Goal: Task Accomplishment & Management: Use online tool/utility

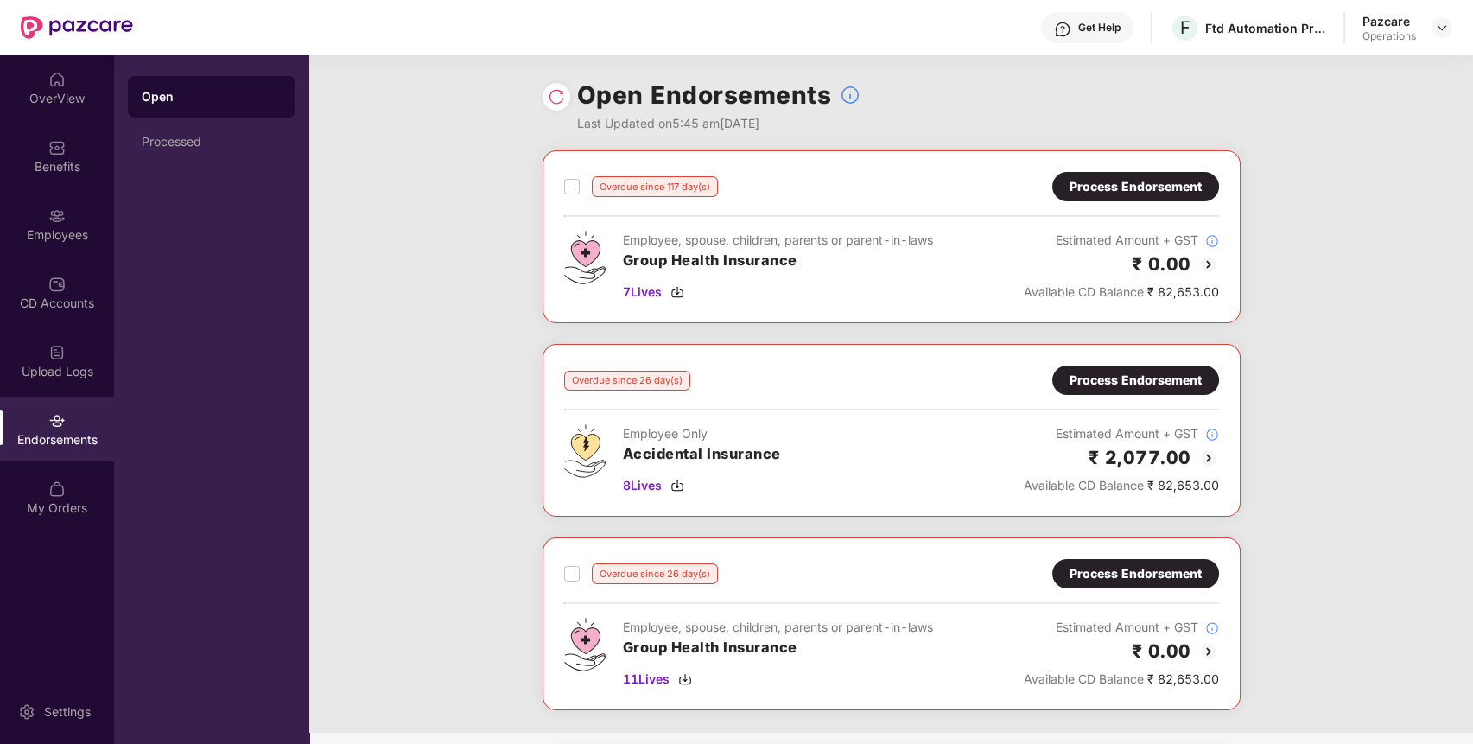
click at [1097, 175] on div "Process Endorsement" at bounding box center [1136, 186] width 167 height 29
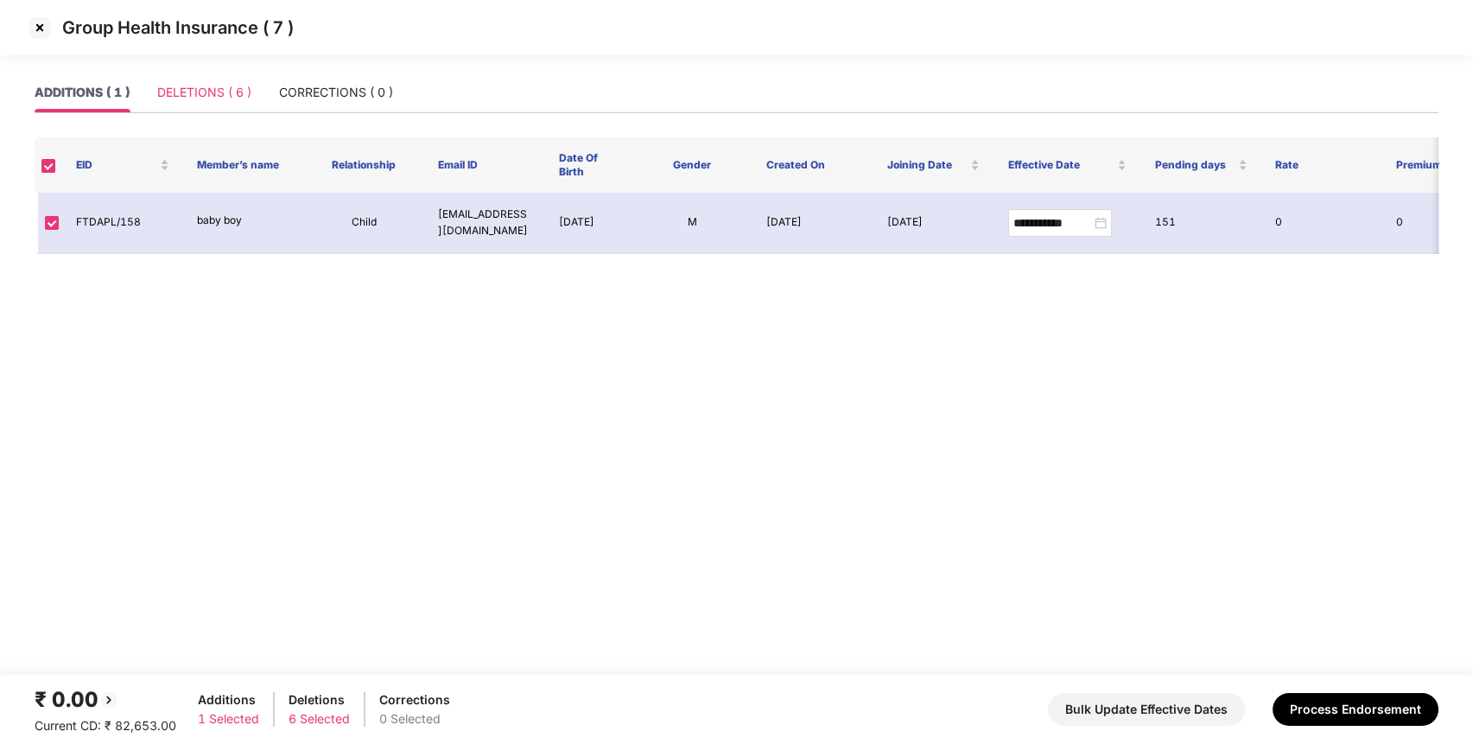
click at [207, 80] on div "DELETIONS ( 6 )" at bounding box center [204, 93] width 94 height 40
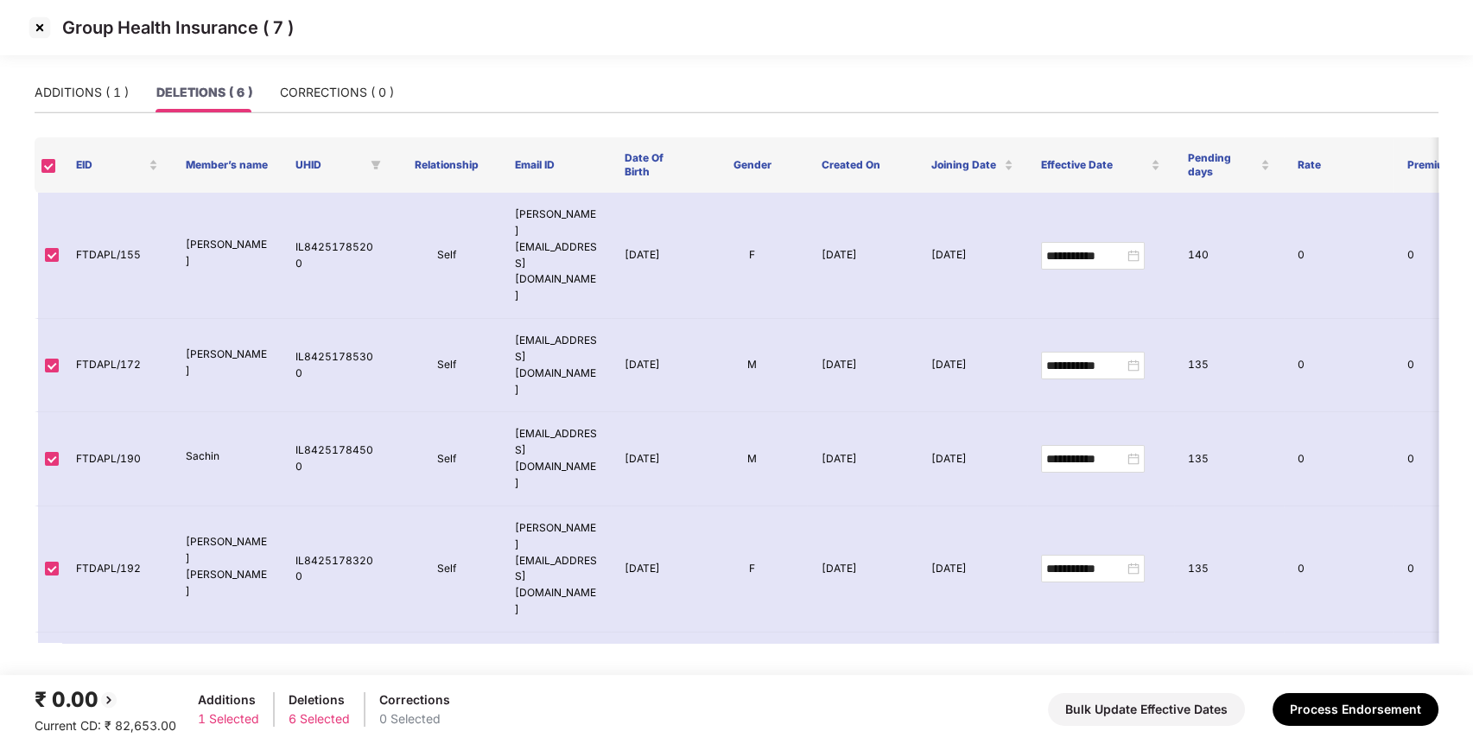
click at [31, 23] on img at bounding box center [40, 28] width 28 height 28
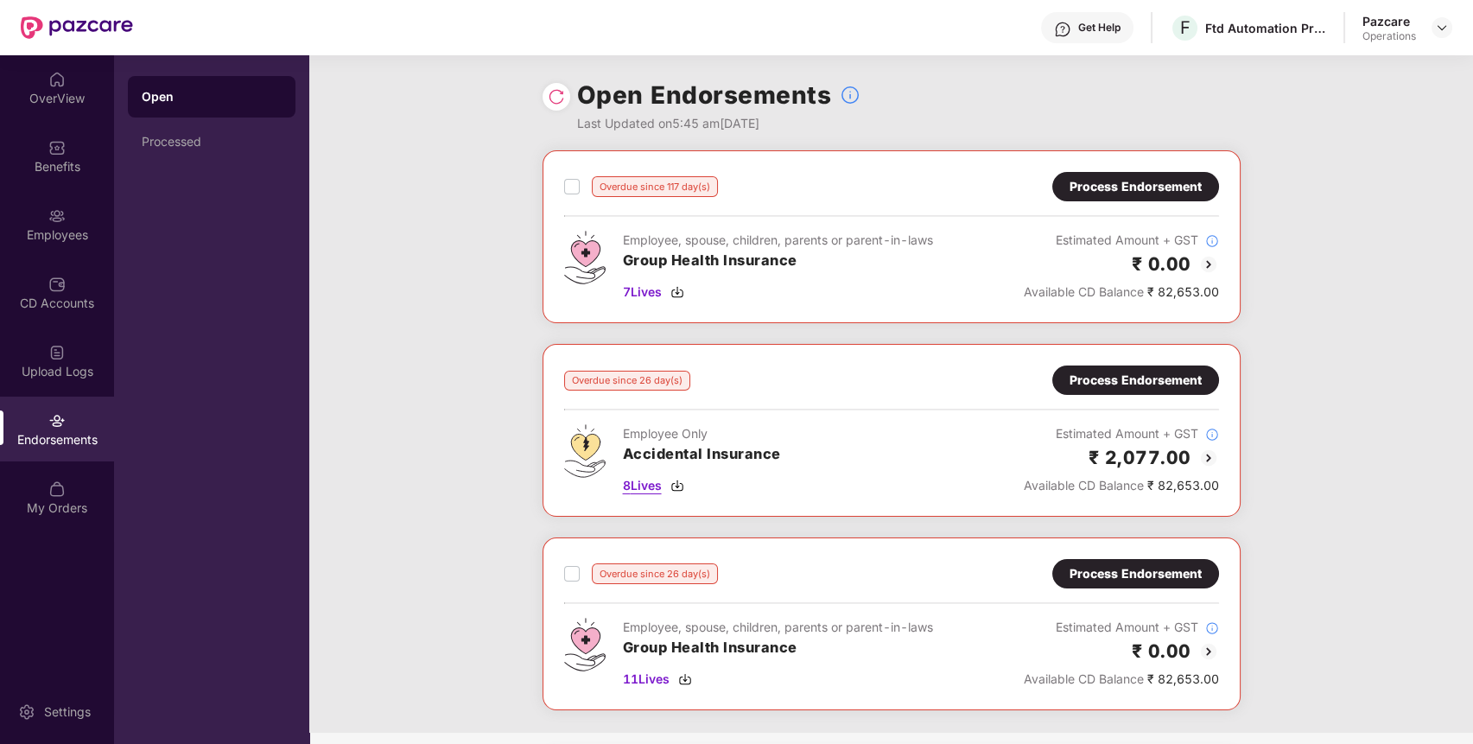
click at [646, 493] on span "8 Lives" at bounding box center [642, 485] width 39 height 19
click at [1155, 385] on div "Process Endorsement" at bounding box center [1136, 380] width 132 height 19
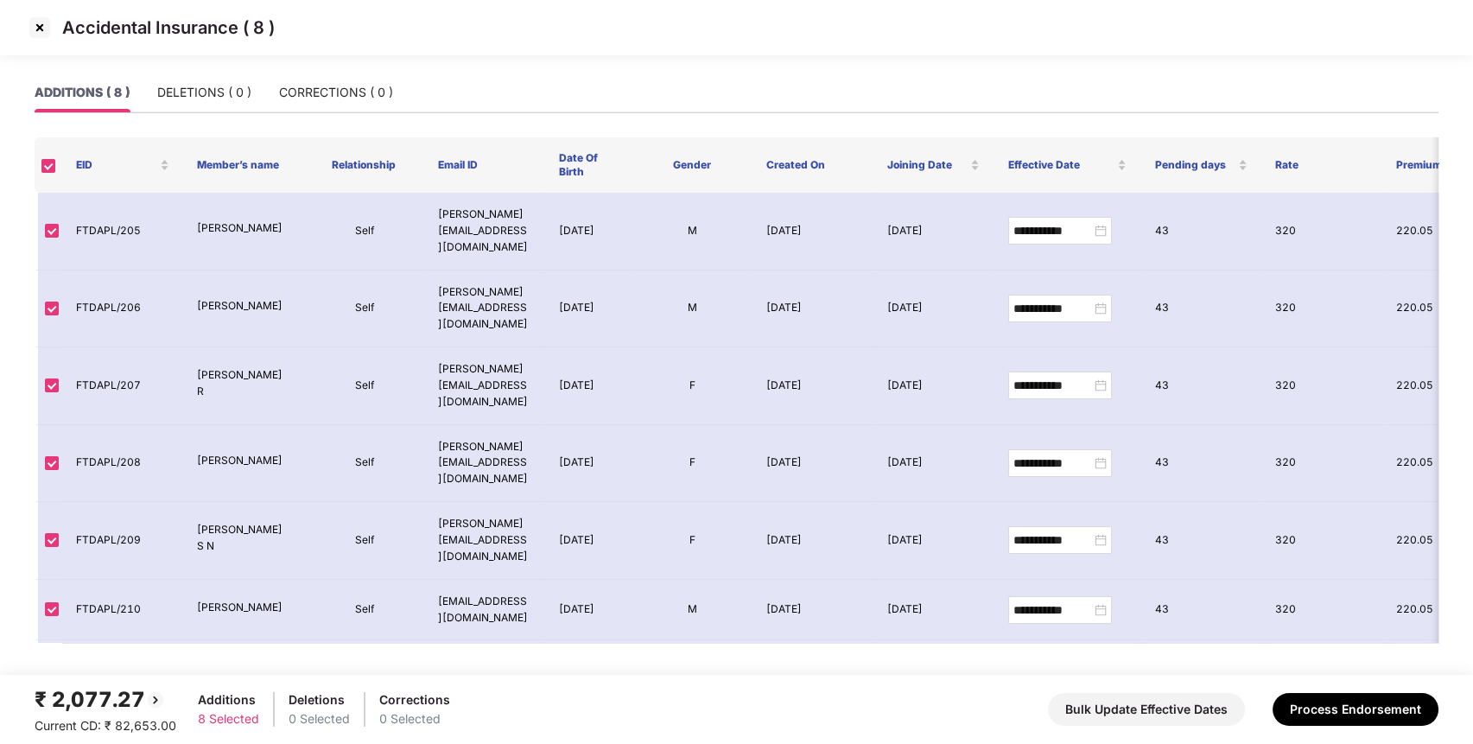
click at [49, 20] on img at bounding box center [40, 28] width 28 height 28
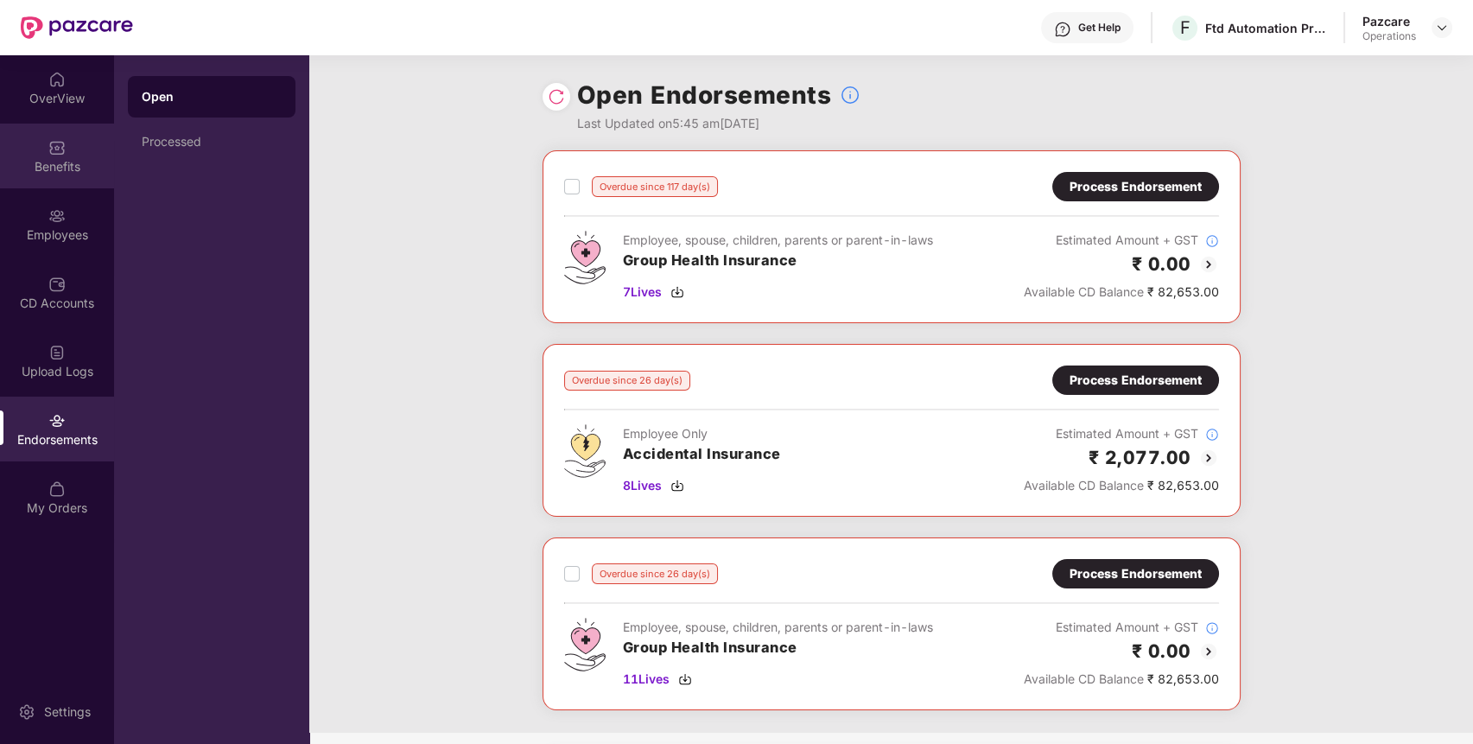
click at [73, 181] on div "Benefits" at bounding box center [57, 156] width 114 height 65
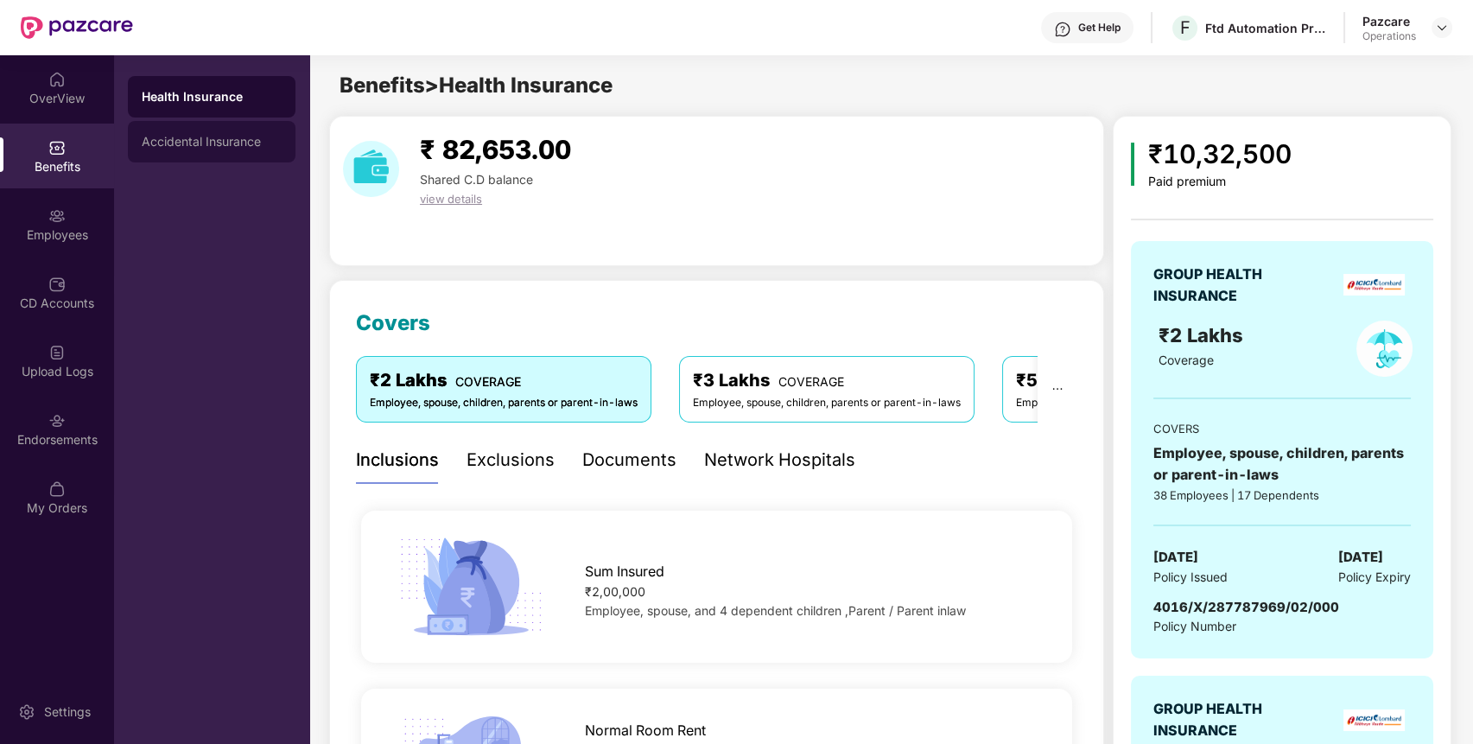
click at [220, 127] on div "Accidental Insurance" at bounding box center [212, 141] width 168 height 41
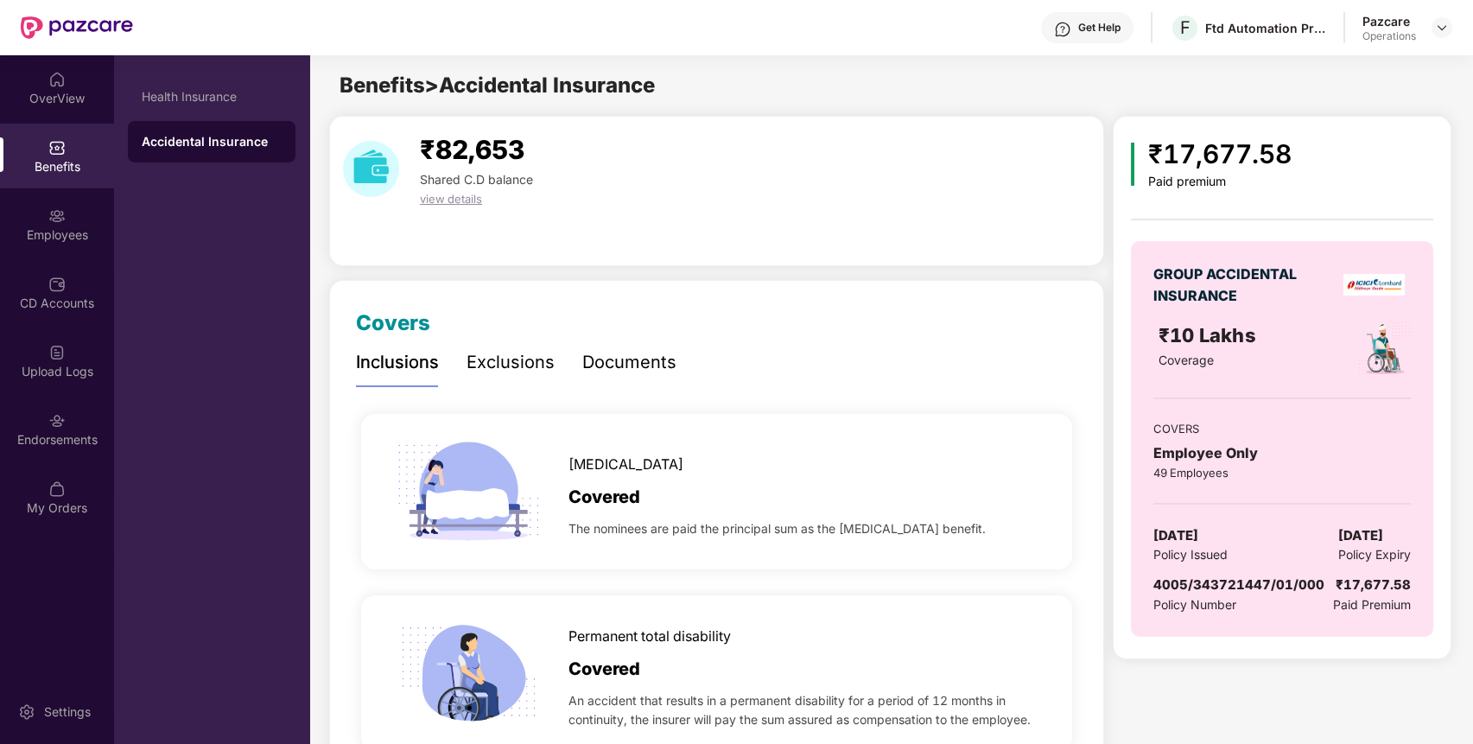
click at [1203, 589] on span "4005/343721447/01/000" at bounding box center [1239, 584] width 171 height 16
copy span "4005/343721447/01/000"
click at [16, 432] on div "Endorsements" at bounding box center [57, 439] width 114 height 17
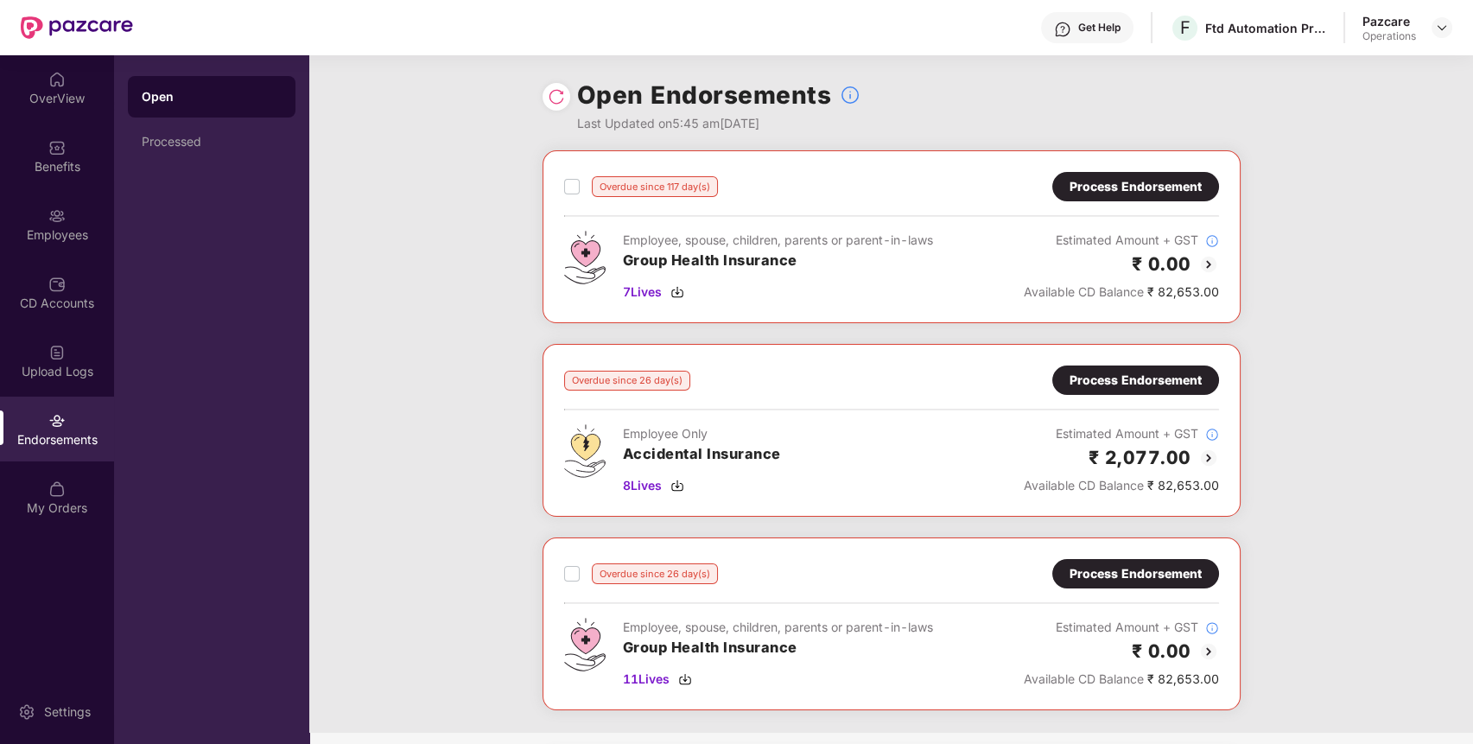
click at [1153, 379] on div "Process Endorsement" at bounding box center [1136, 380] width 132 height 19
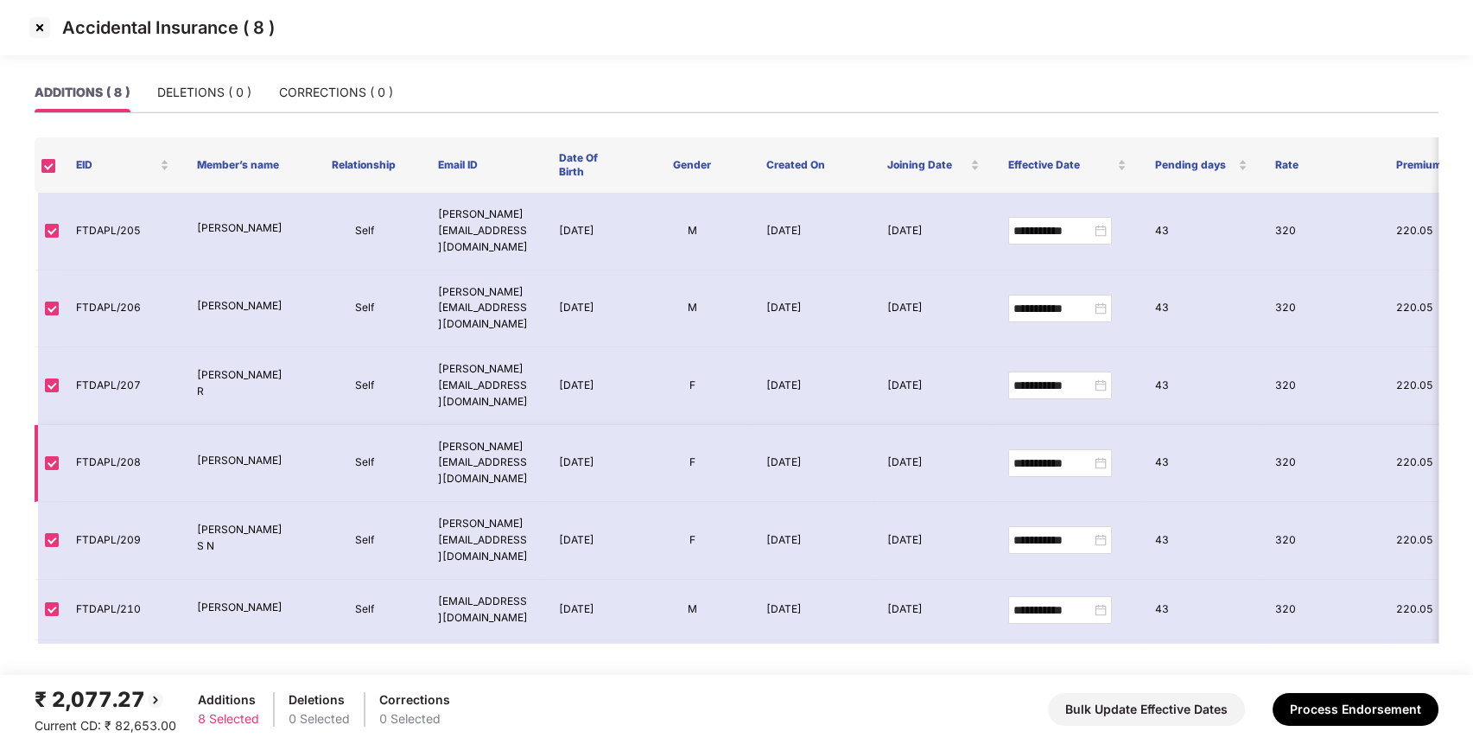
scroll to position [41, 0]
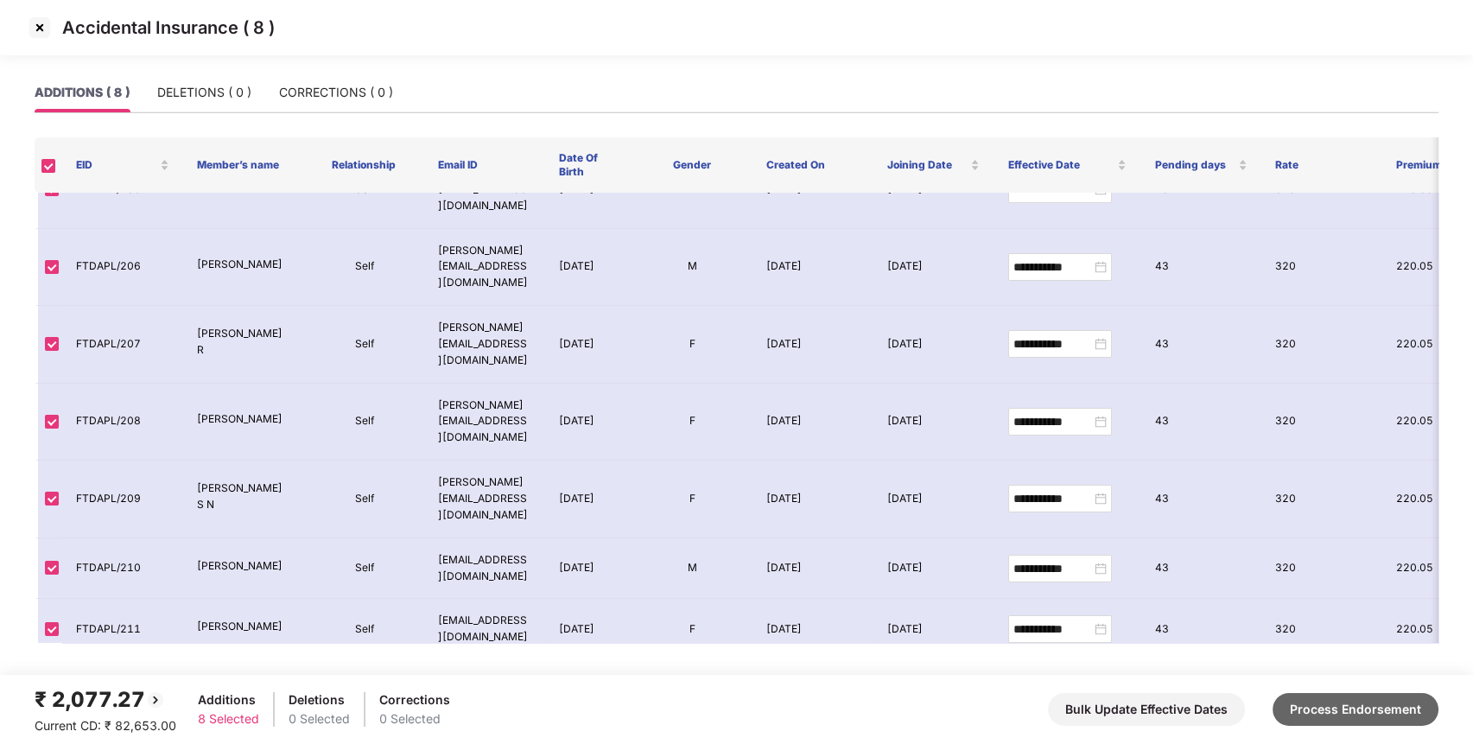
click at [1299, 701] on button "Process Endorsement" at bounding box center [1356, 709] width 166 height 33
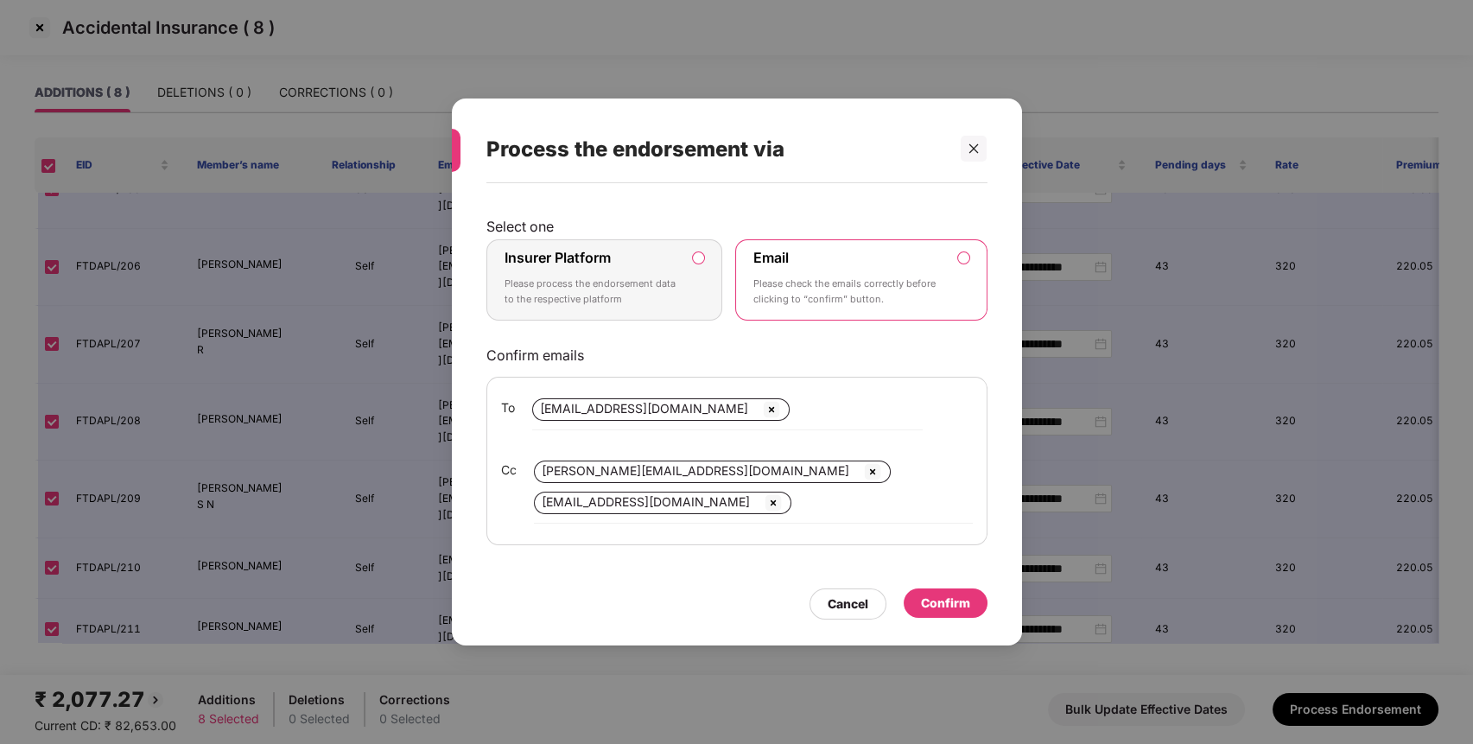
click at [677, 278] on p "Please process the endorsement data to the respective platform" at bounding box center [593, 292] width 176 height 30
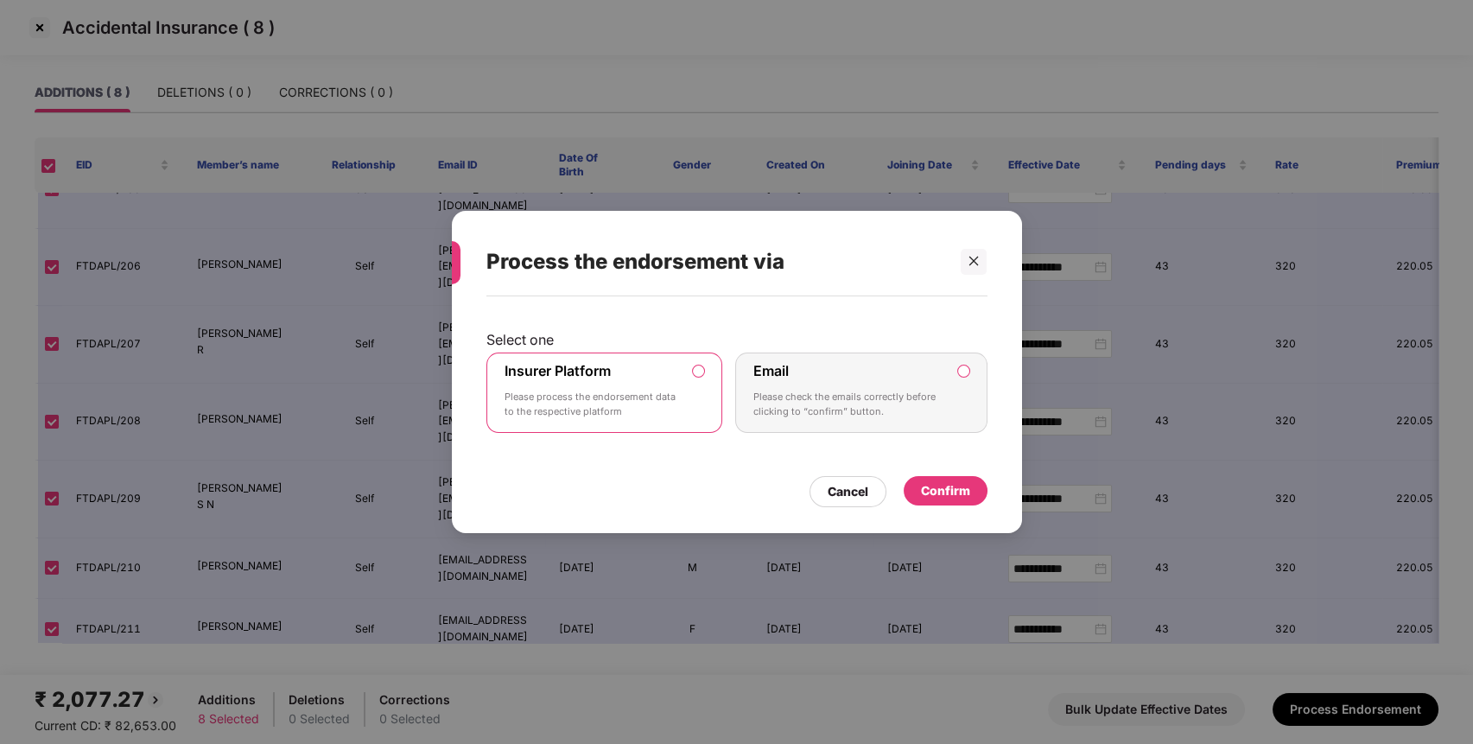
click at [960, 484] on div "Confirm" at bounding box center [945, 490] width 49 height 19
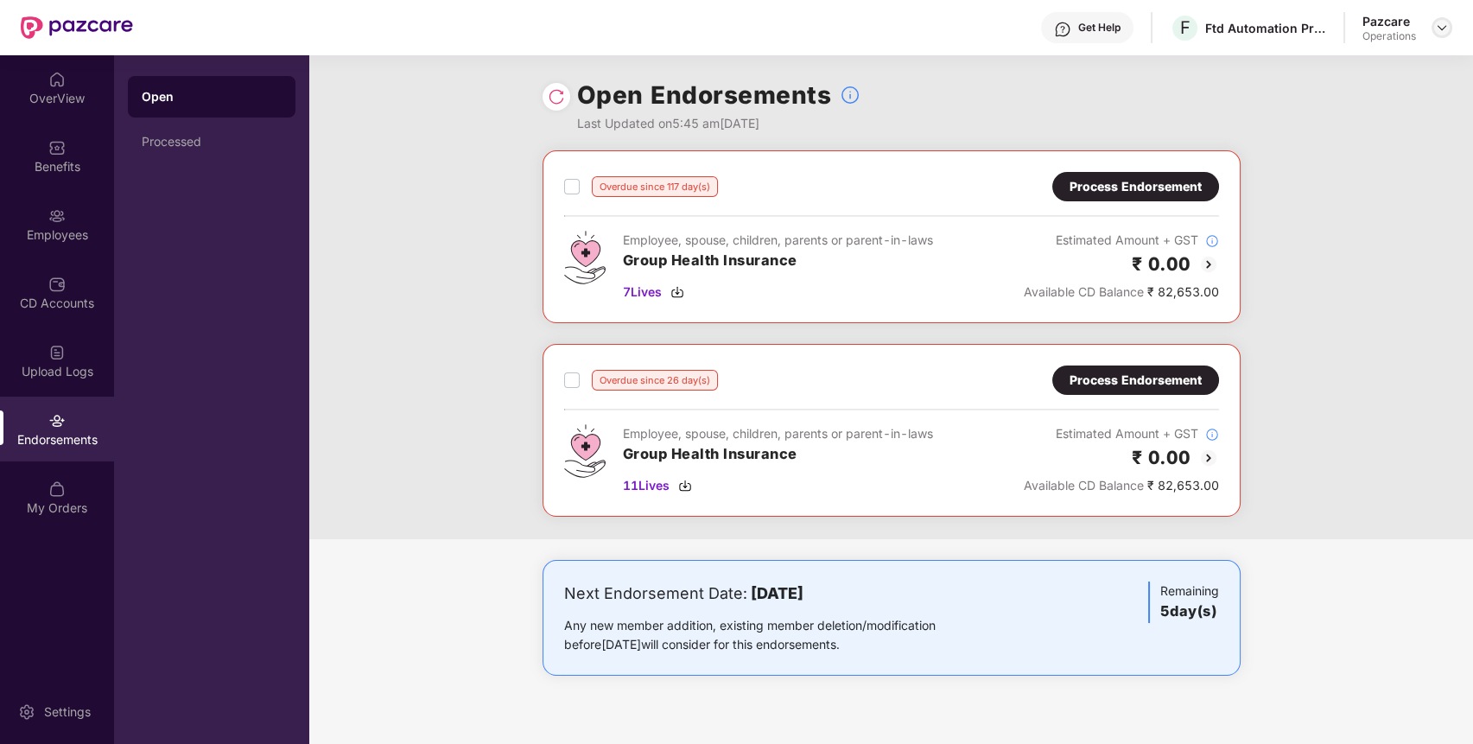
click at [1437, 23] on img at bounding box center [1442, 28] width 14 height 14
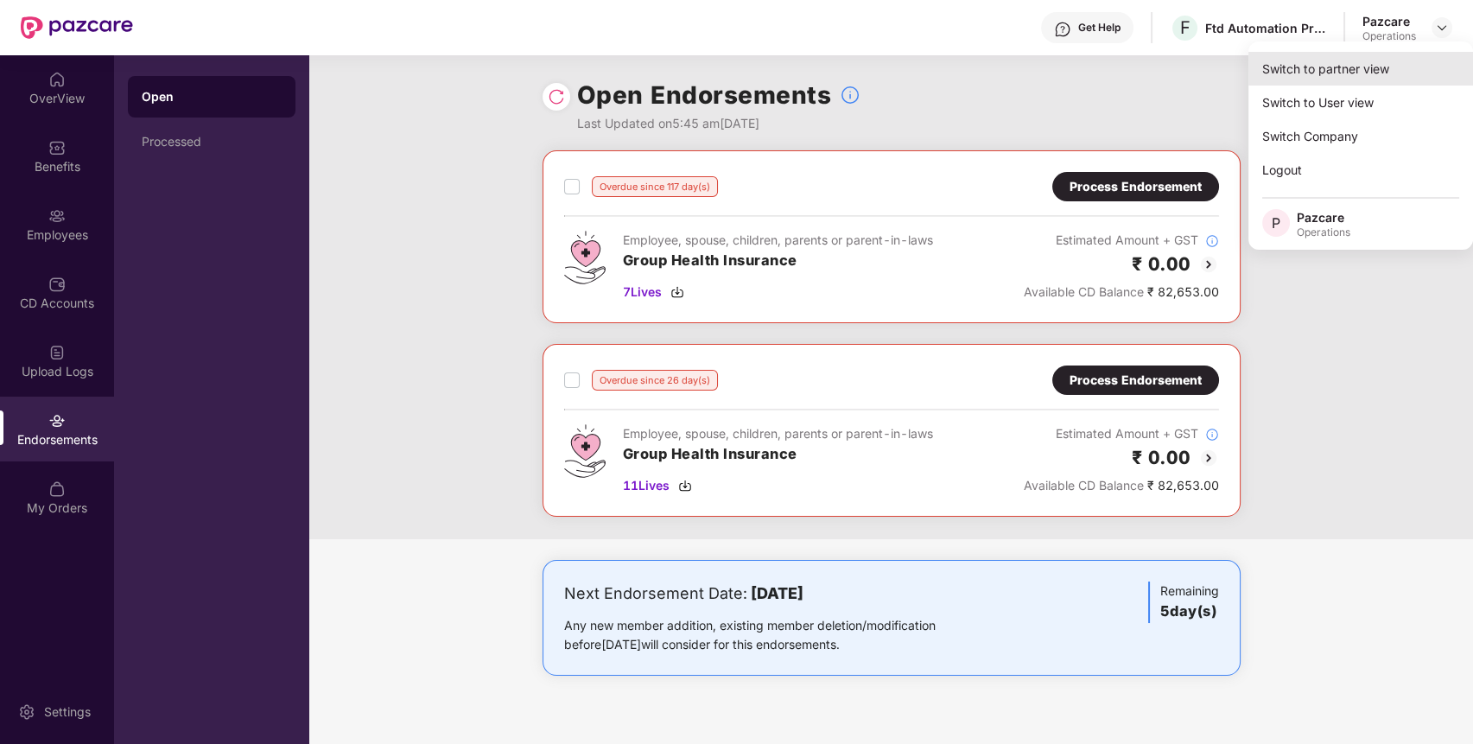
click at [1403, 62] on div "Switch to partner view" at bounding box center [1361, 69] width 225 height 34
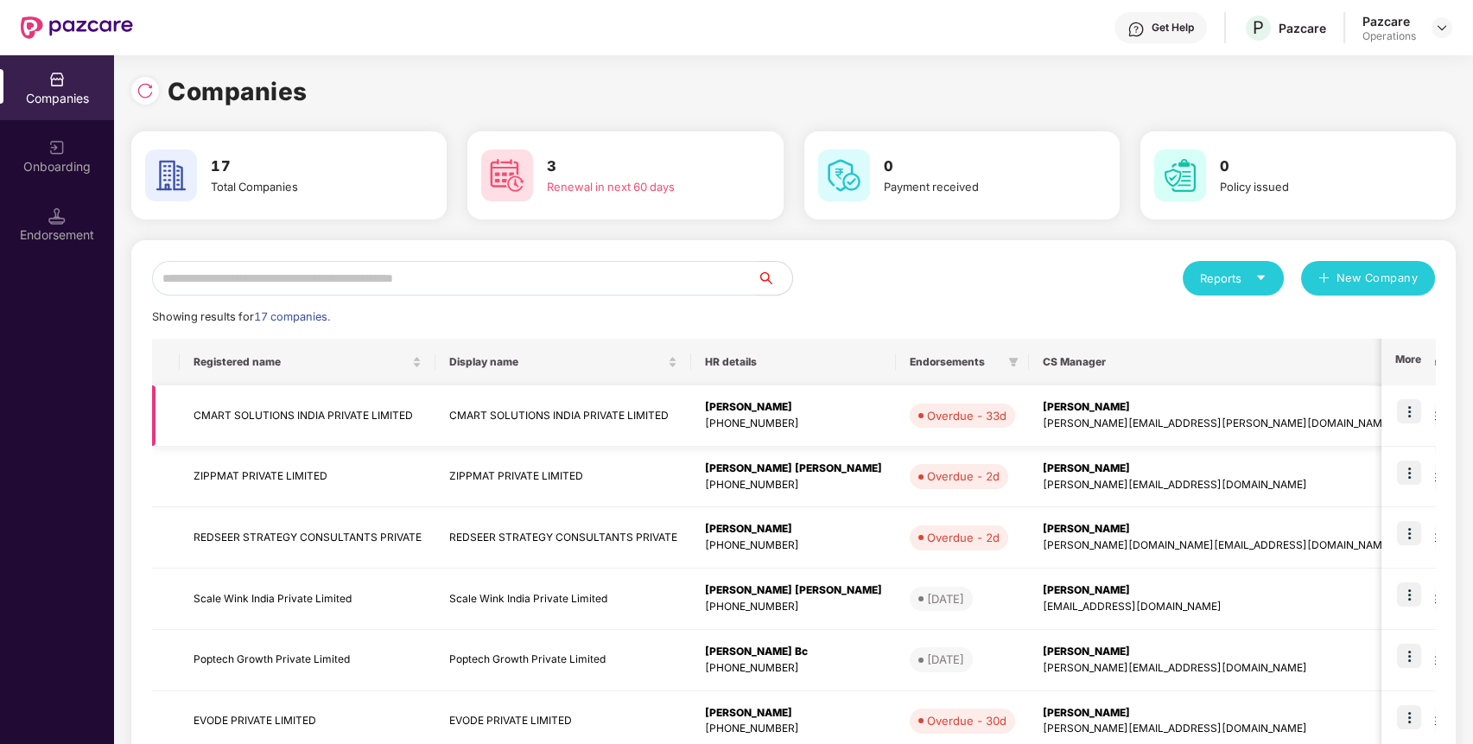
scroll to position [347, 0]
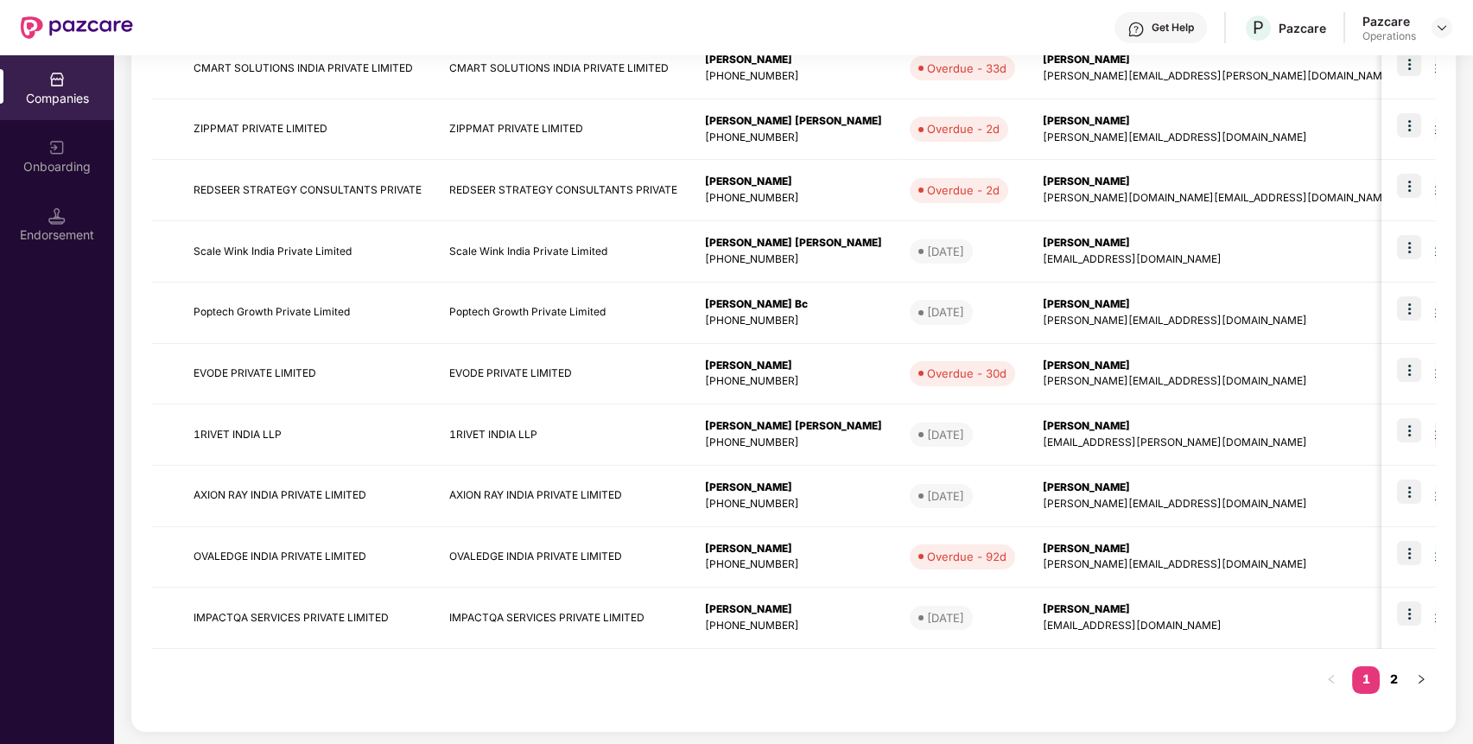
click at [1397, 678] on link "2" at bounding box center [1394, 679] width 28 height 26
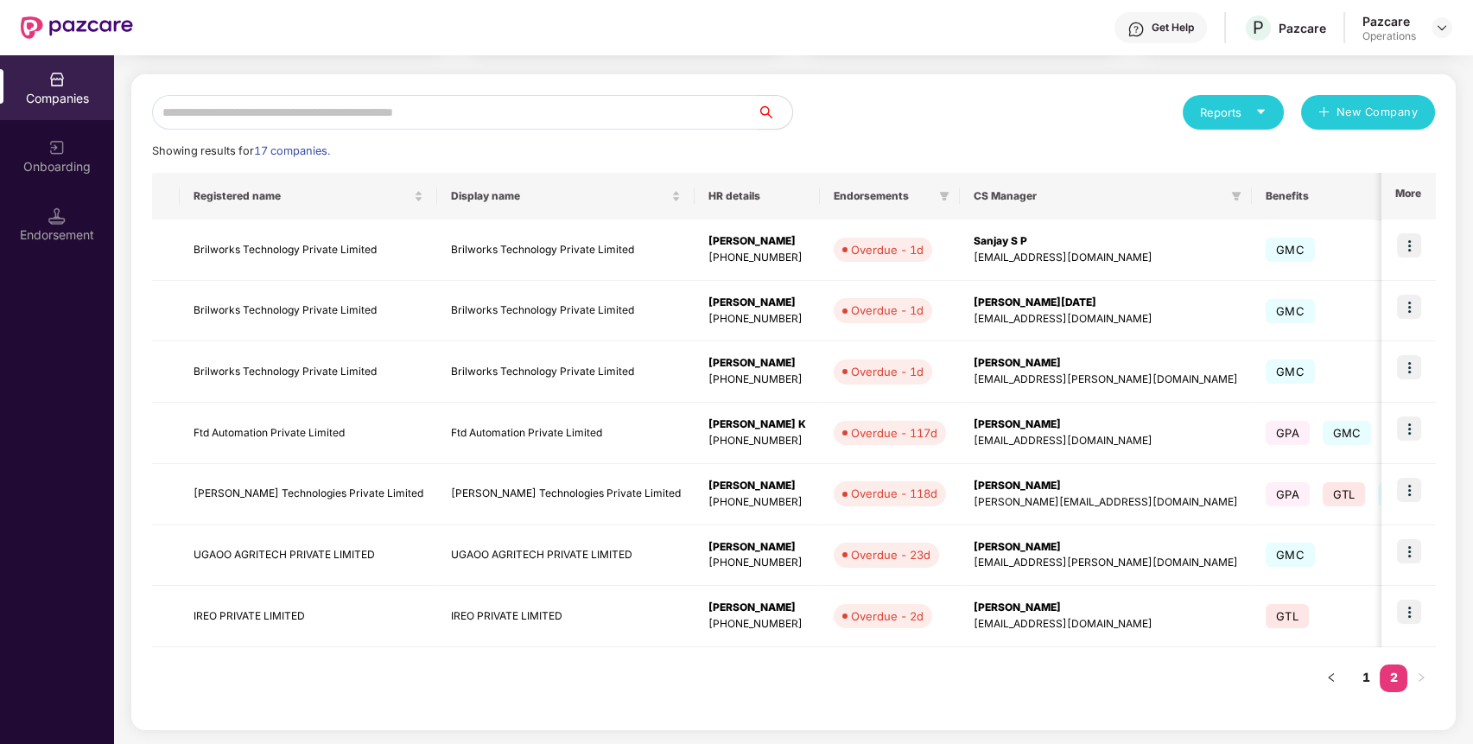
scroll to position [165, 0]
click at [1406, 546] on img at bounding box center [1409, 552] width 24 height 24
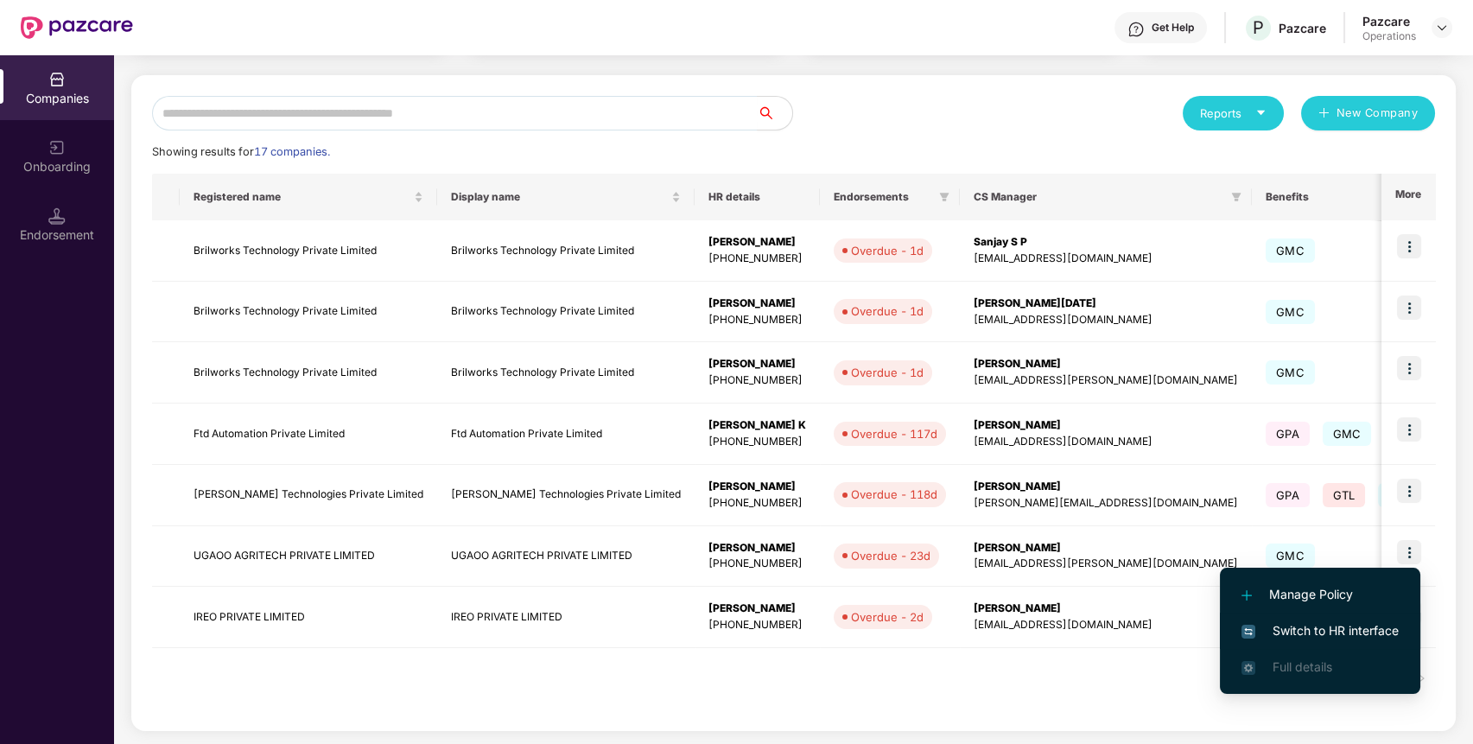
click at [1335, 624] on span "Switch to HR interface" at bounding box center [1320, 630] width 157 height 19
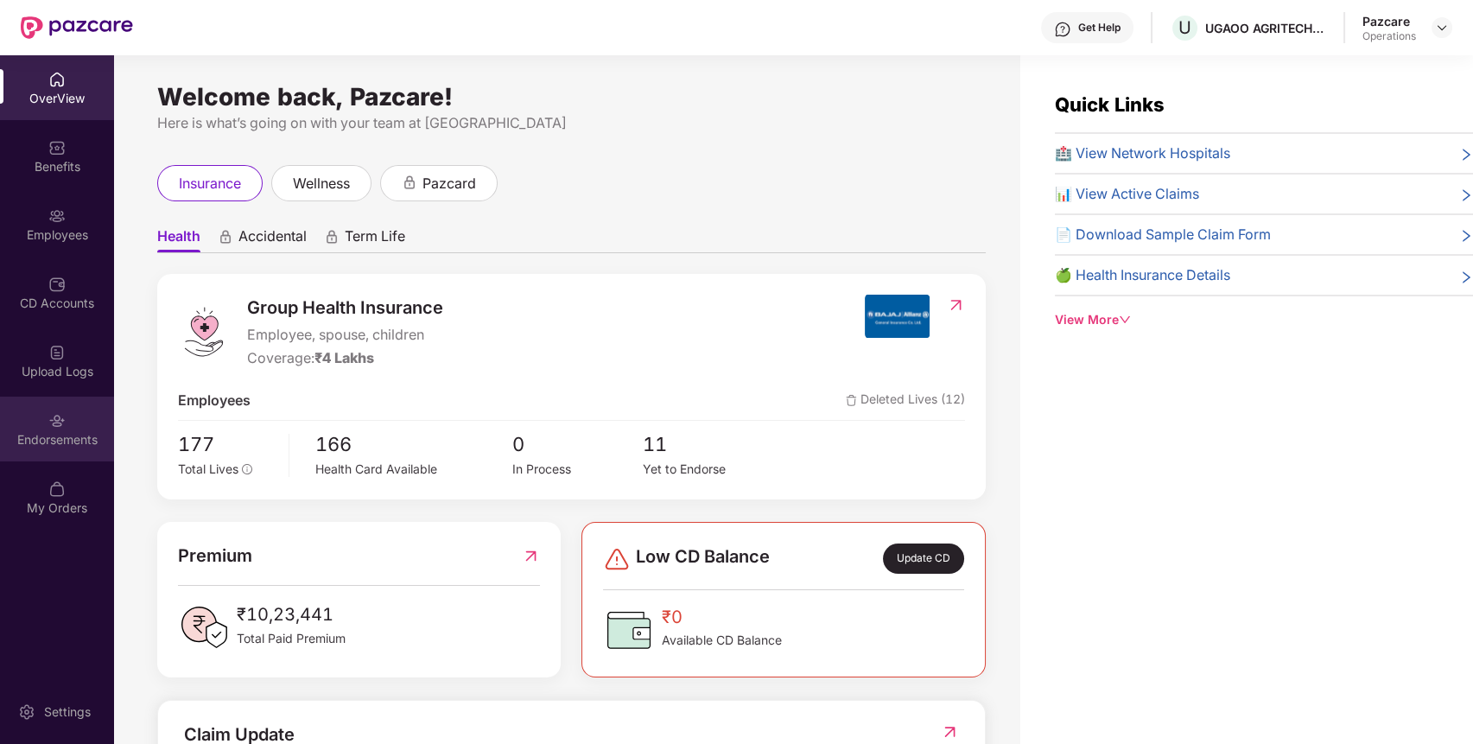
click at [89, 447] on div "Endorsements" at bounding box center [57, 439] width 114 height 17
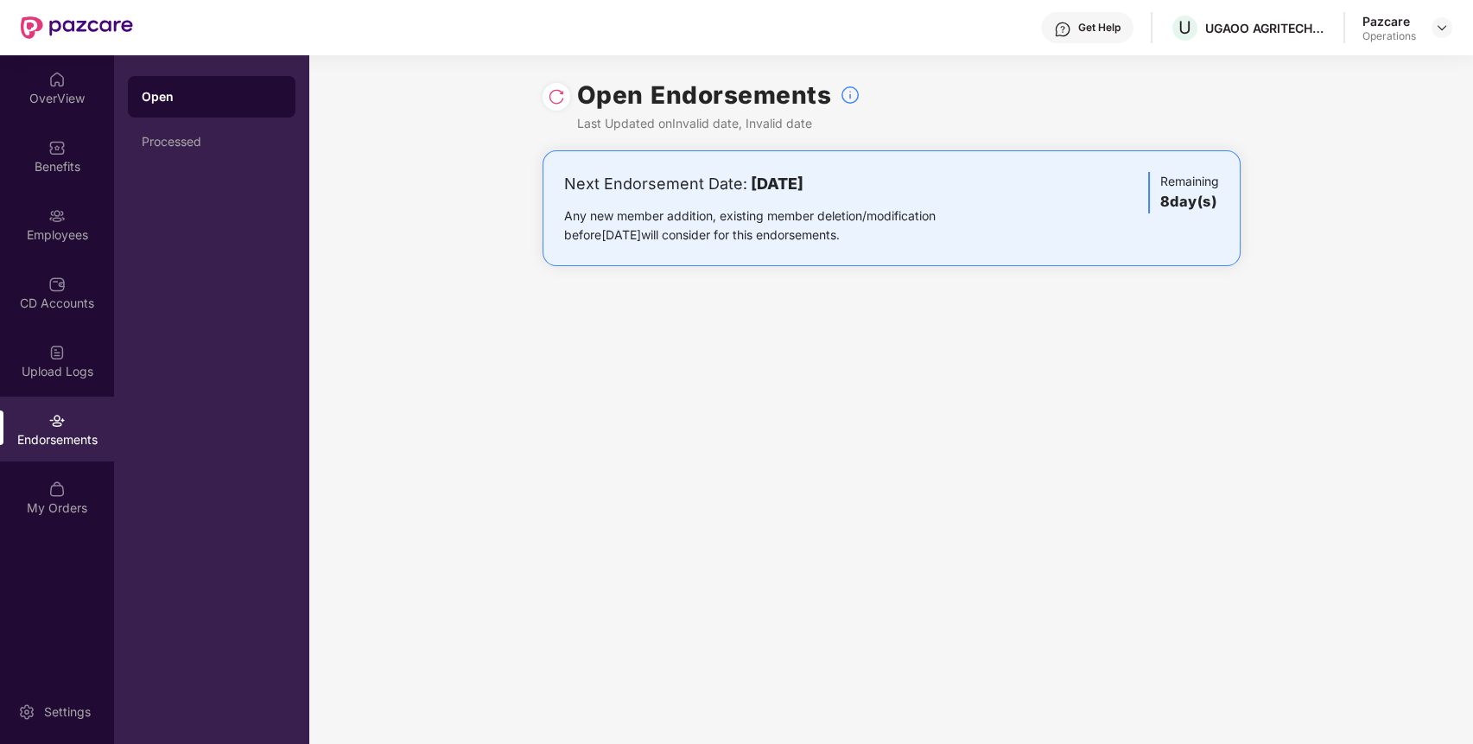
click at [913, 497] on div "Open Endorsements Last Updated on Invalid date, Invalid date Next Endorsement D…" at bounding box center [891, 399] width 1164 height 689
click at [553, 90] on img at bounding box center [556, 96] width 17 height 17
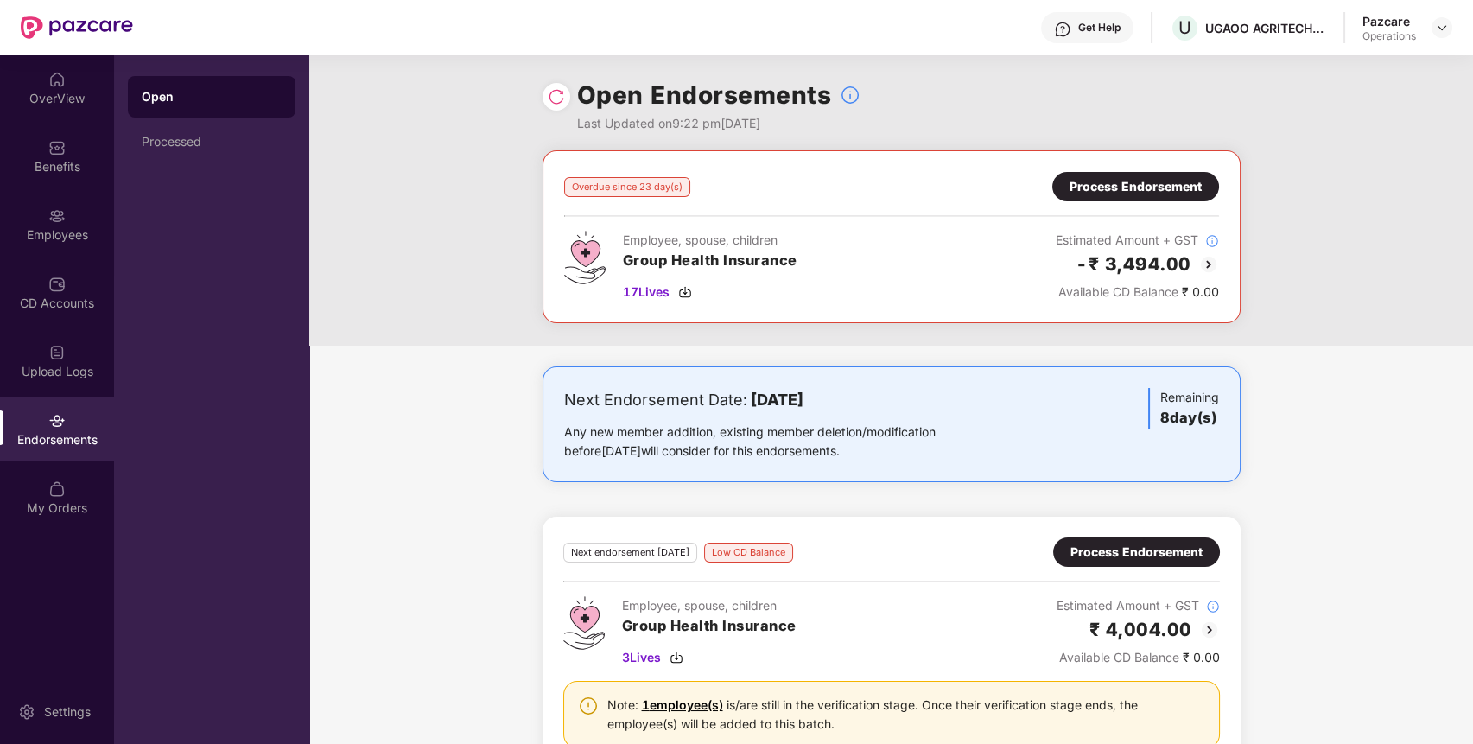
click at [1144, 181] on div "Process Endorsement" at bounding box center [1136, 186] width 132 height 19
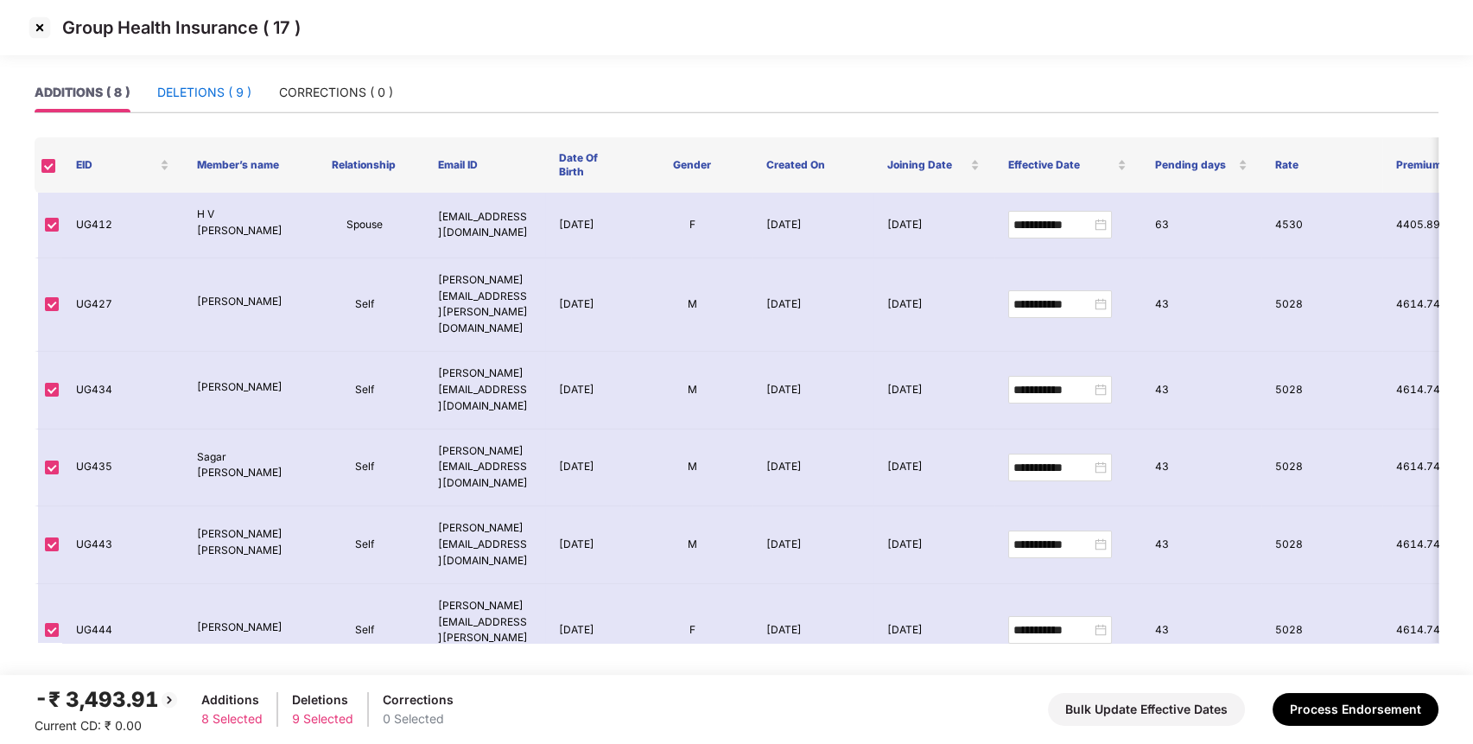
click at [181, 95] on div "DELETIONS ( 9 )" at bounding box center [204, 92] width 94 height 19
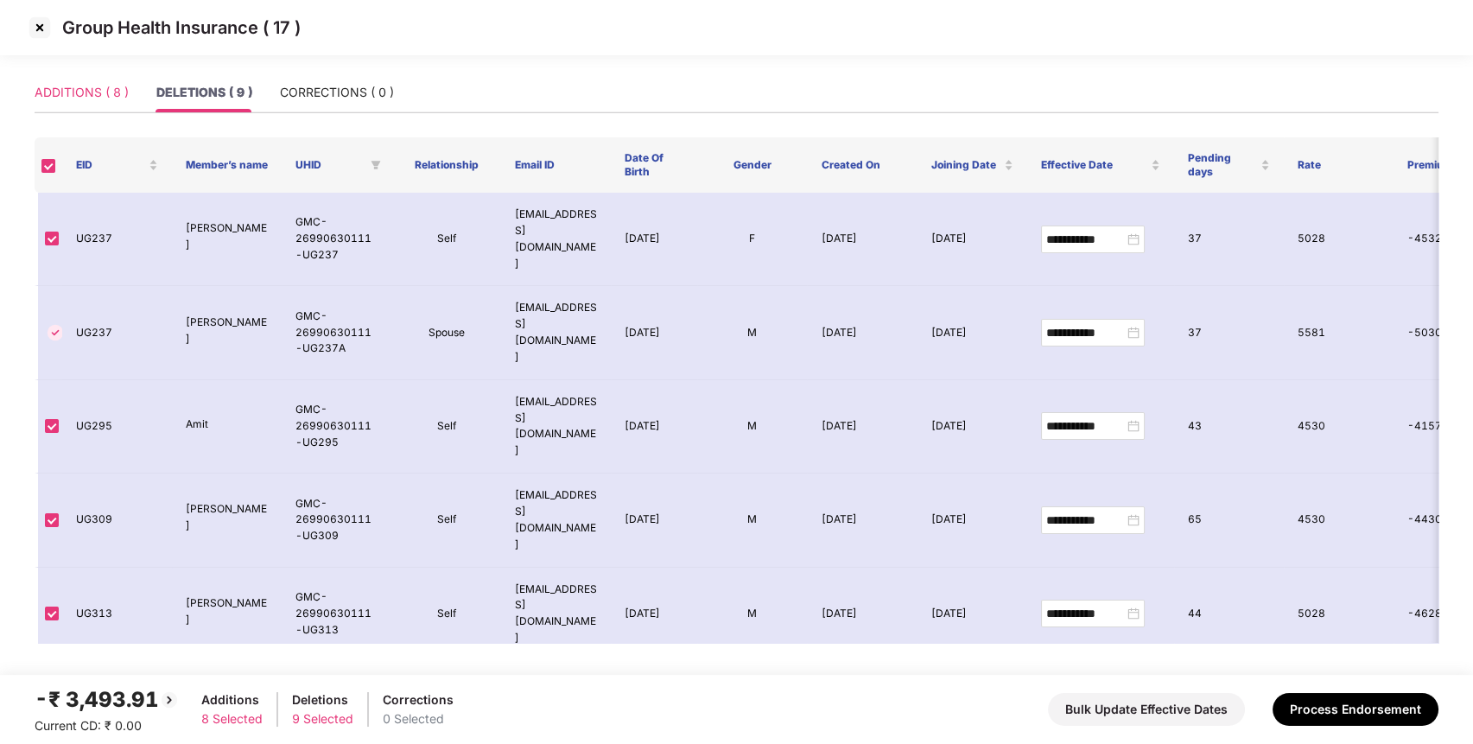
click at [105, 80] on div "ADDITIONS ( 8 )" at bounding box center [82, 93] width 94 height 40
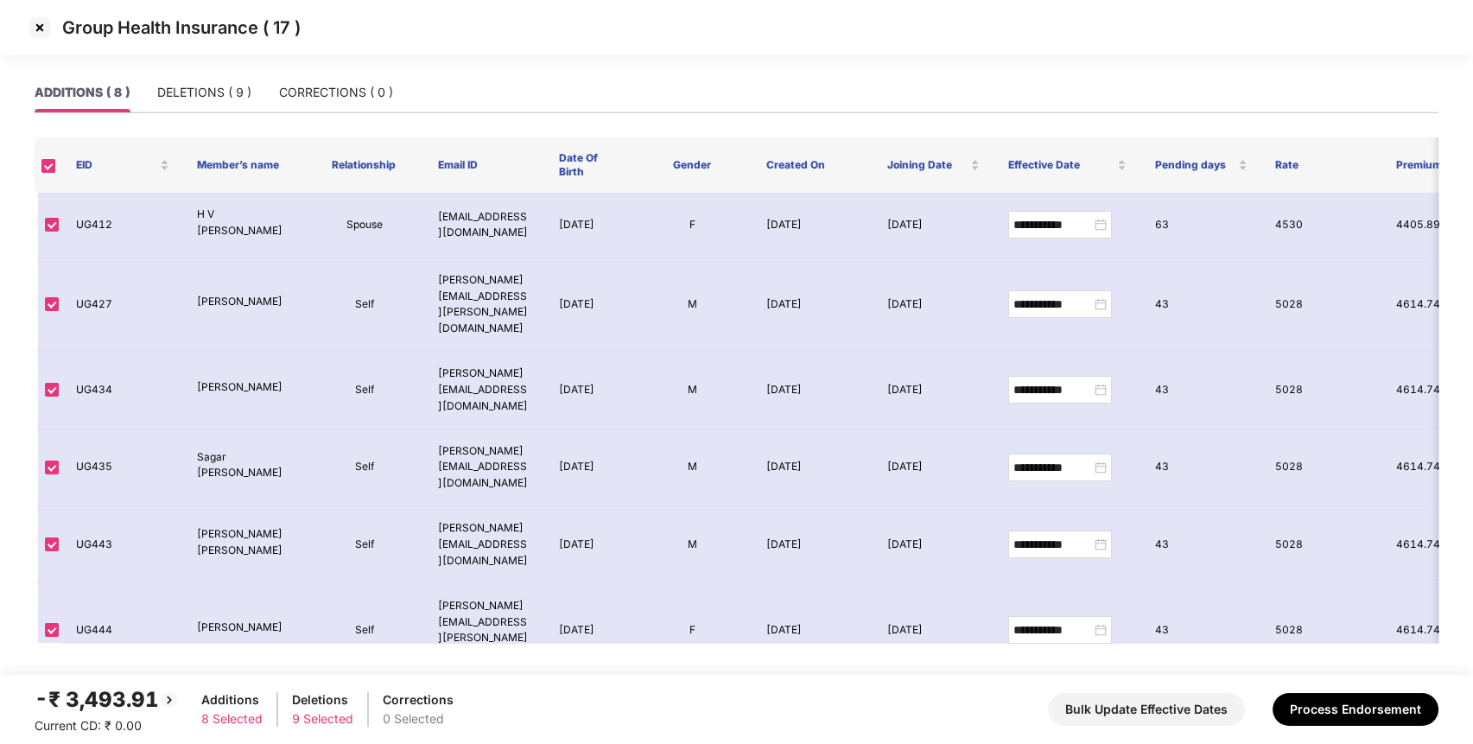
click at [37, 35] on img at bounding box center [40, 28] width 28 height 28
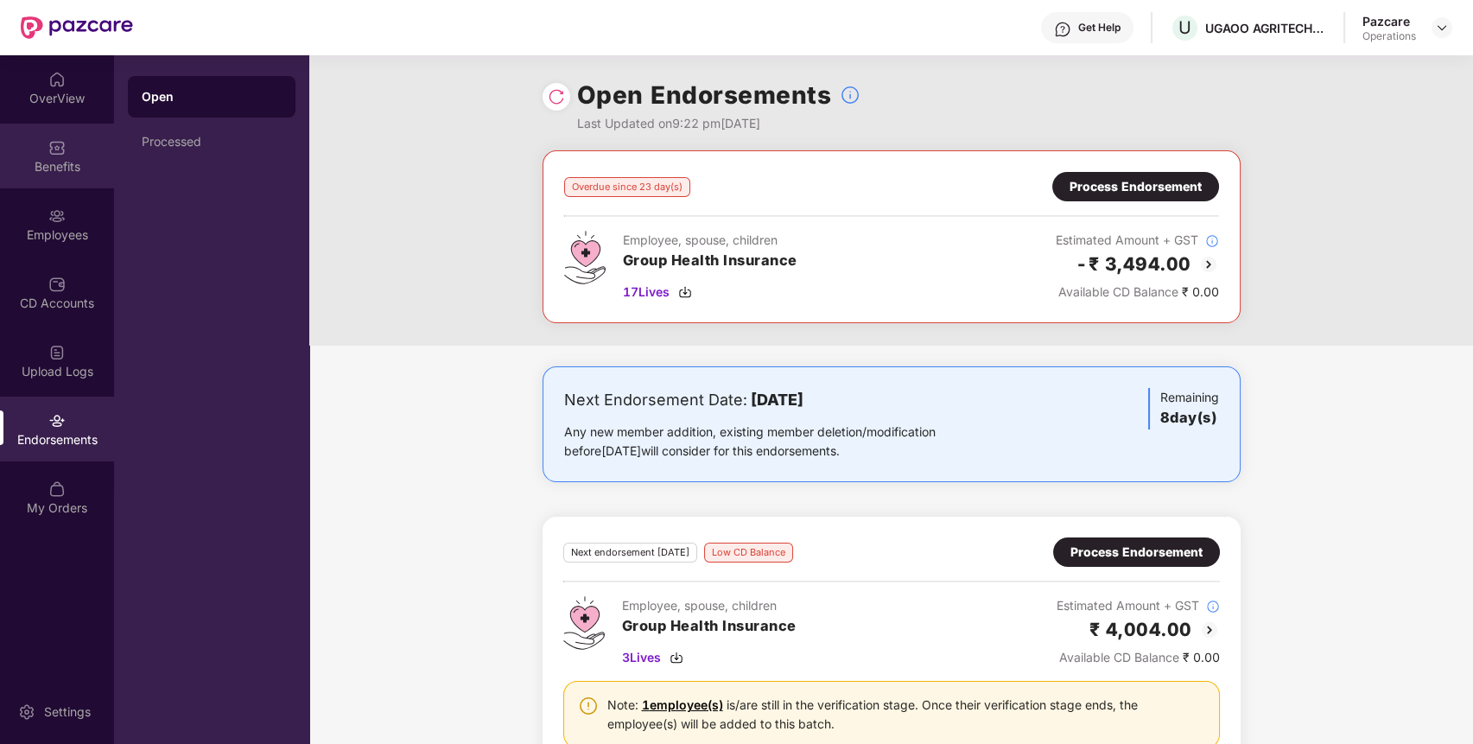
click at [55, 165] on div "Benefits" at bounding box center [57, 166] width 114 height 17
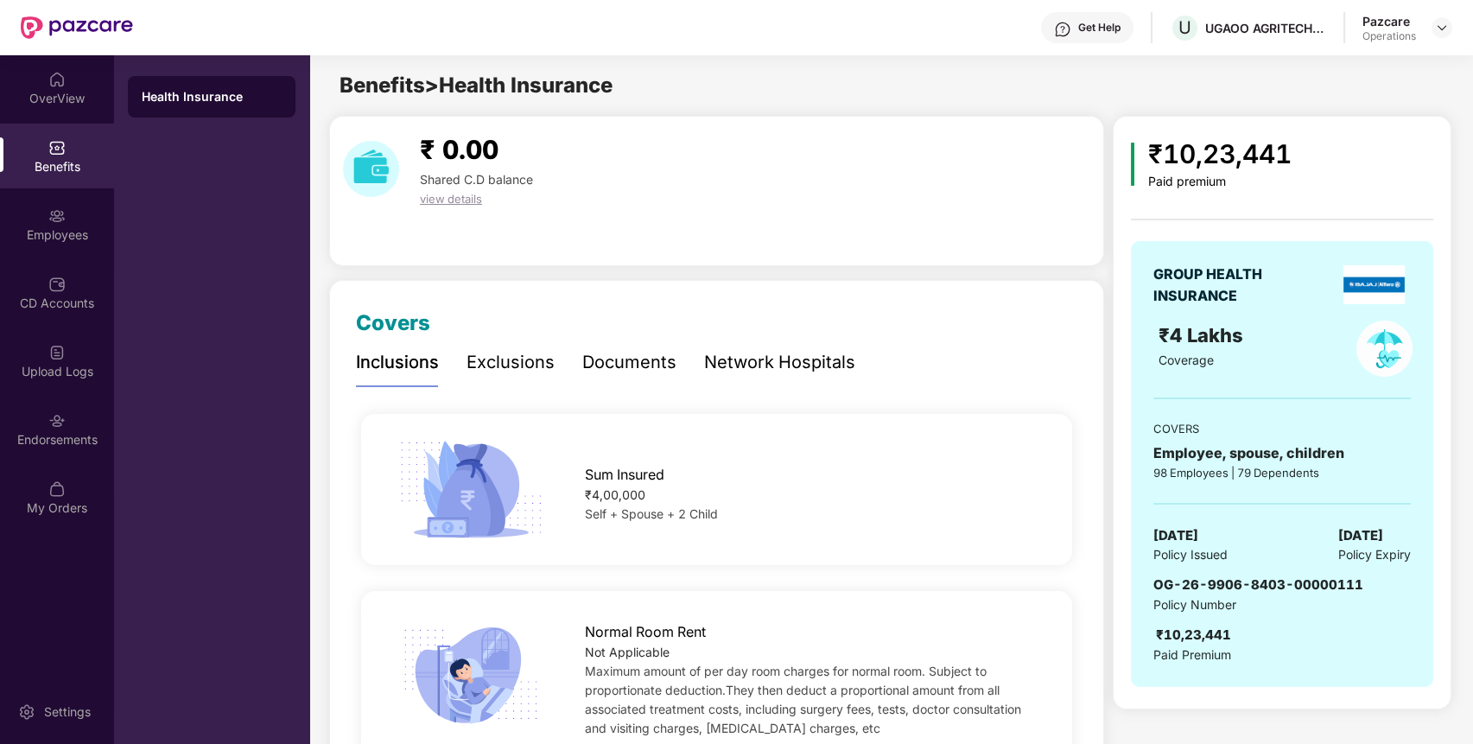
click at [1211, 589] on span "OG-26-9906-8403-00000111" at bounding box center [1259, 584] width 210 height 16
copy span "OG-26-9906-8403-00000111"
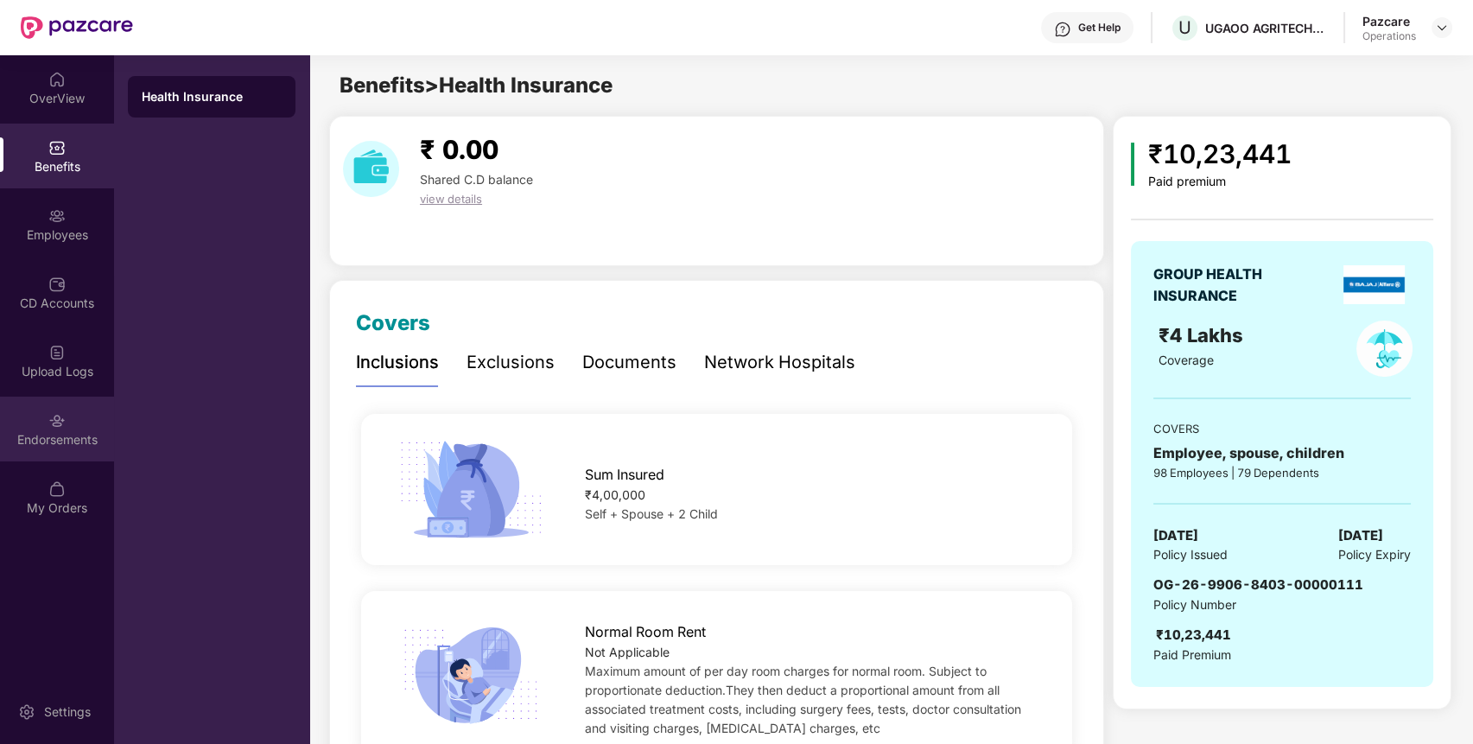
click at [69, 438] on div "Endorsements" at bounding box center [57, 439] width 114 height 17
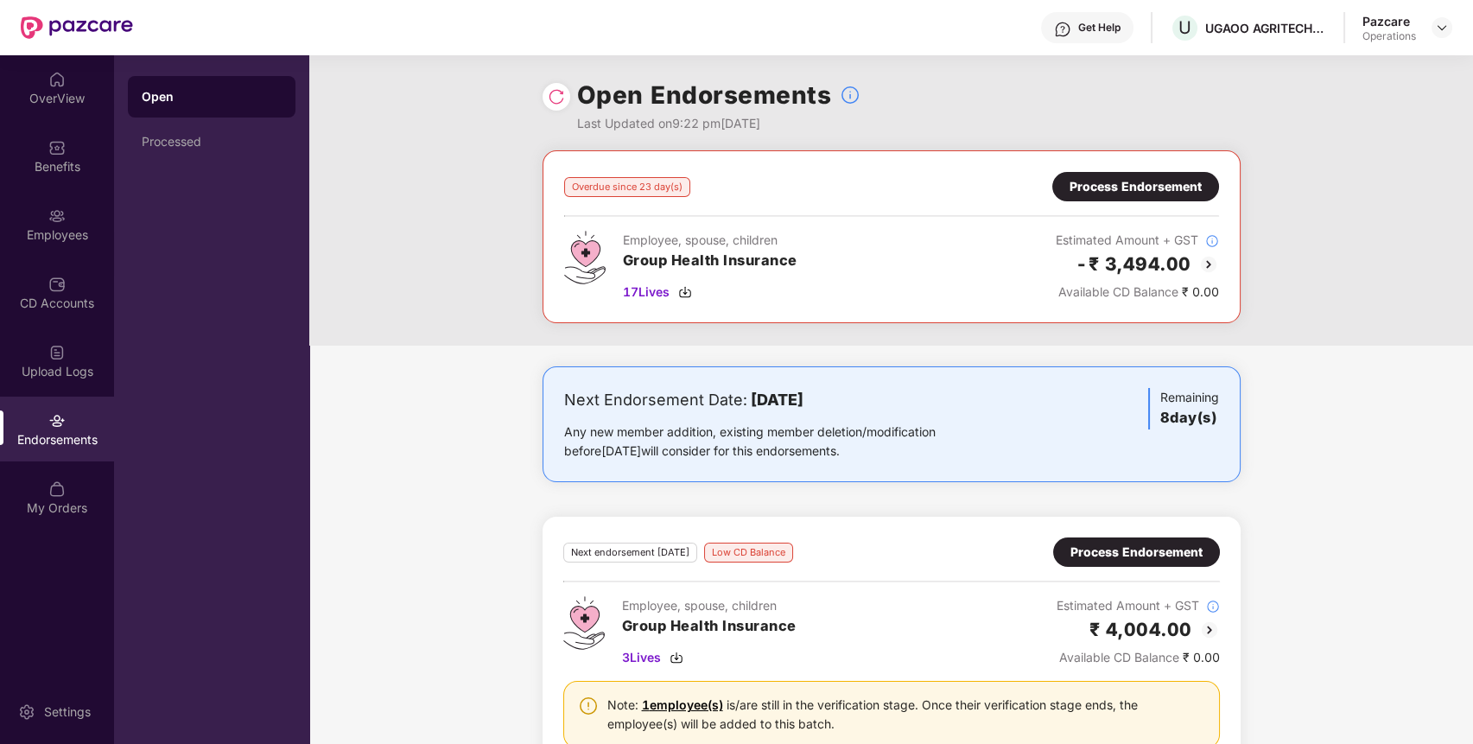
click at [1180, 175] on div "Process Endorsement" at bounding box center [1136, 186] width 167 height 29
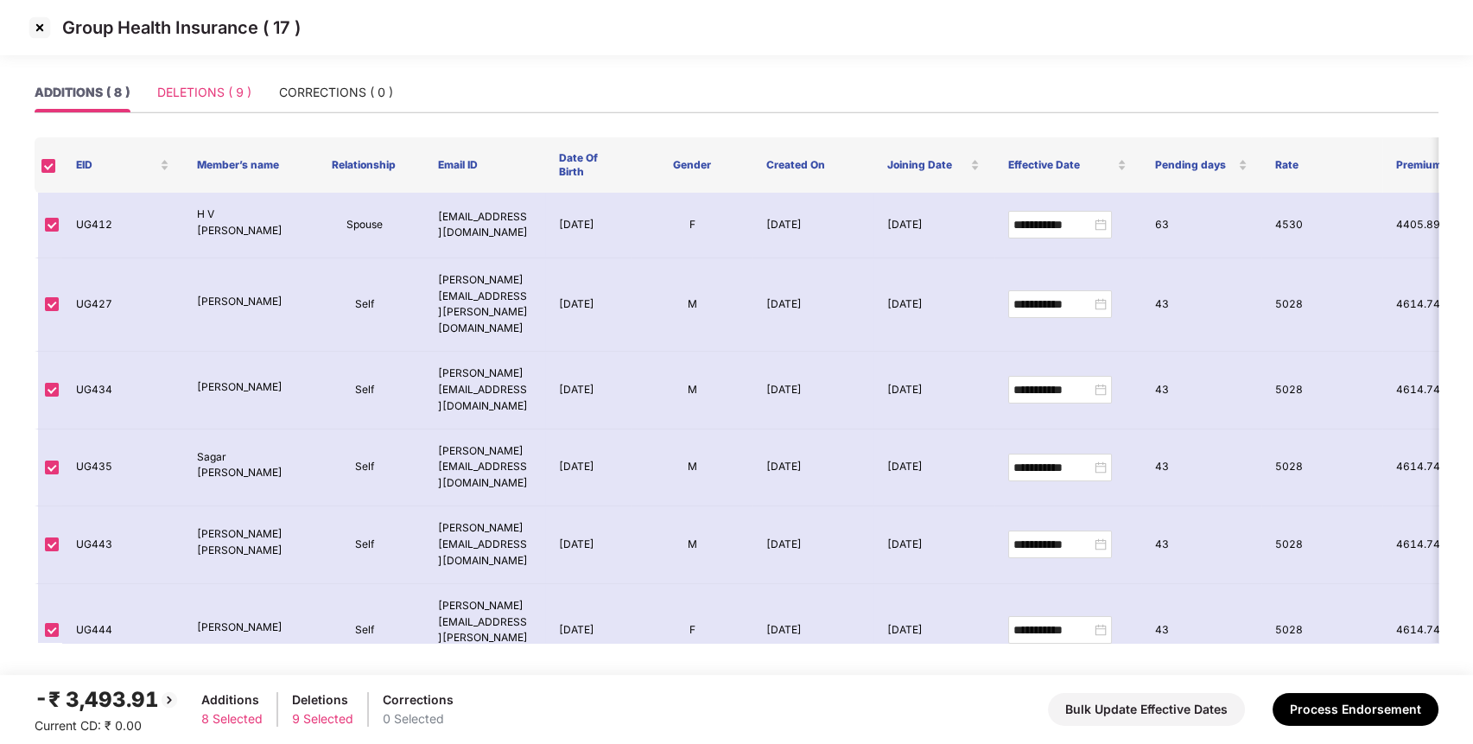
click at [242, 82] on div "DELETIONS ( 9 )" at bounding box center [204, 93] width 94 height 40
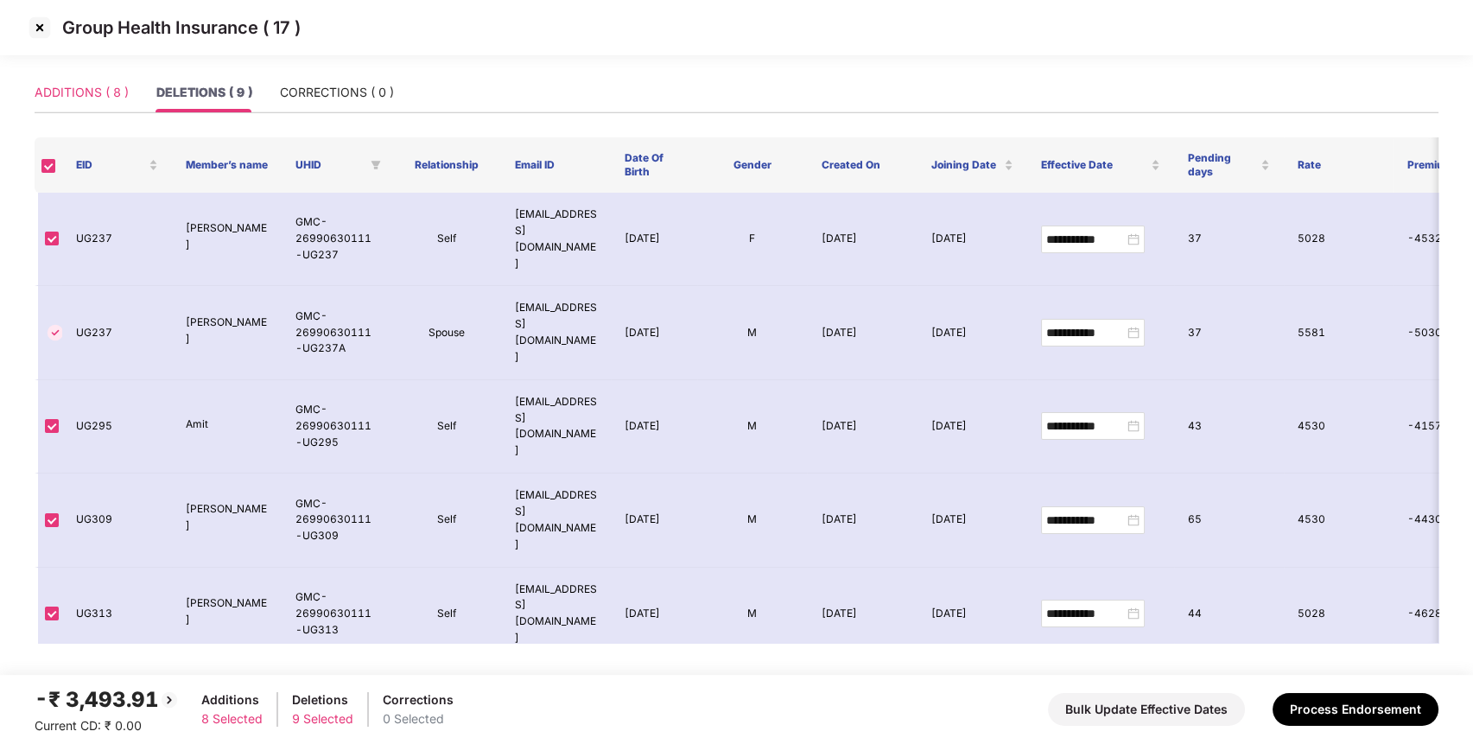
click at [104, 103] on div "ADDITIONS ( 8 )" at bounding box center [82, 93] width 94 height 40
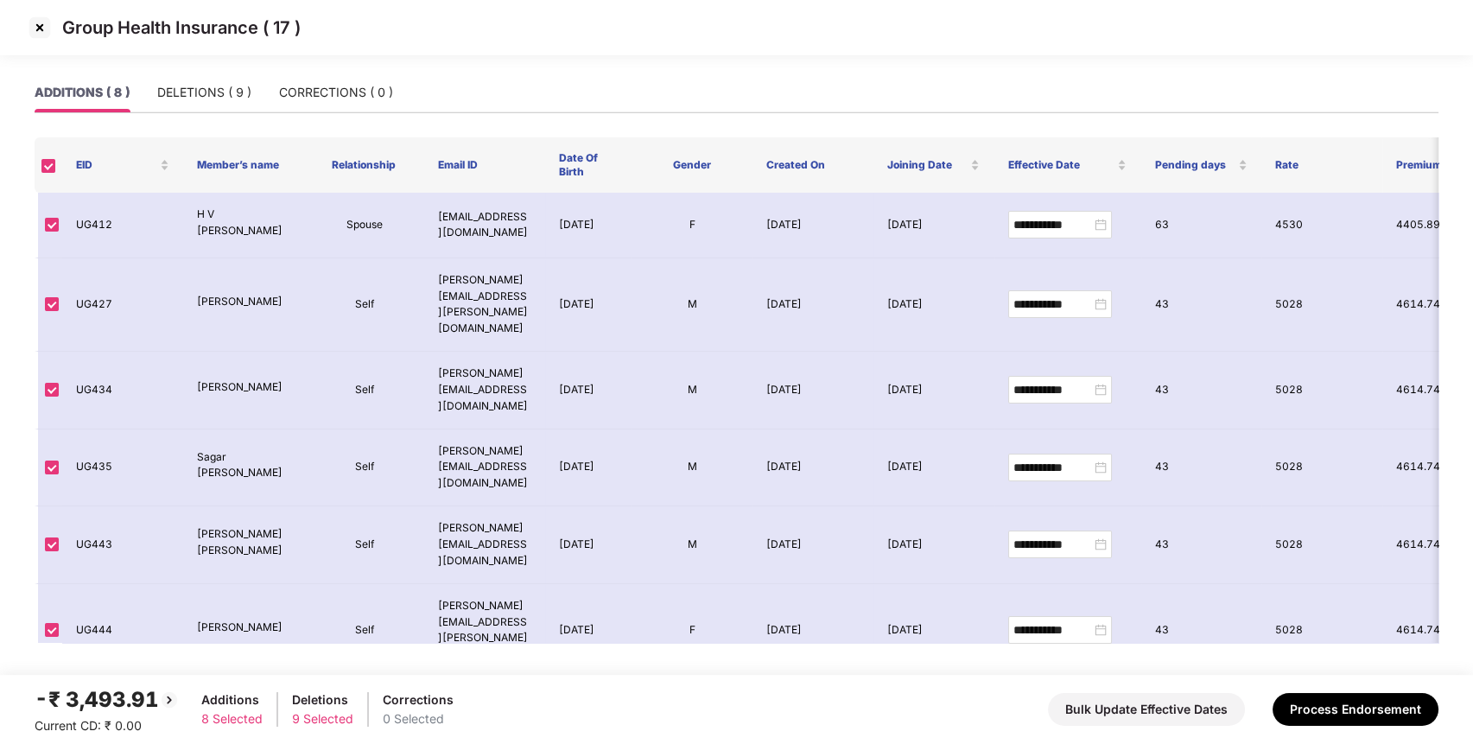
click at [47, 173] on label at bounding box center [48, 164] width 14 height 16
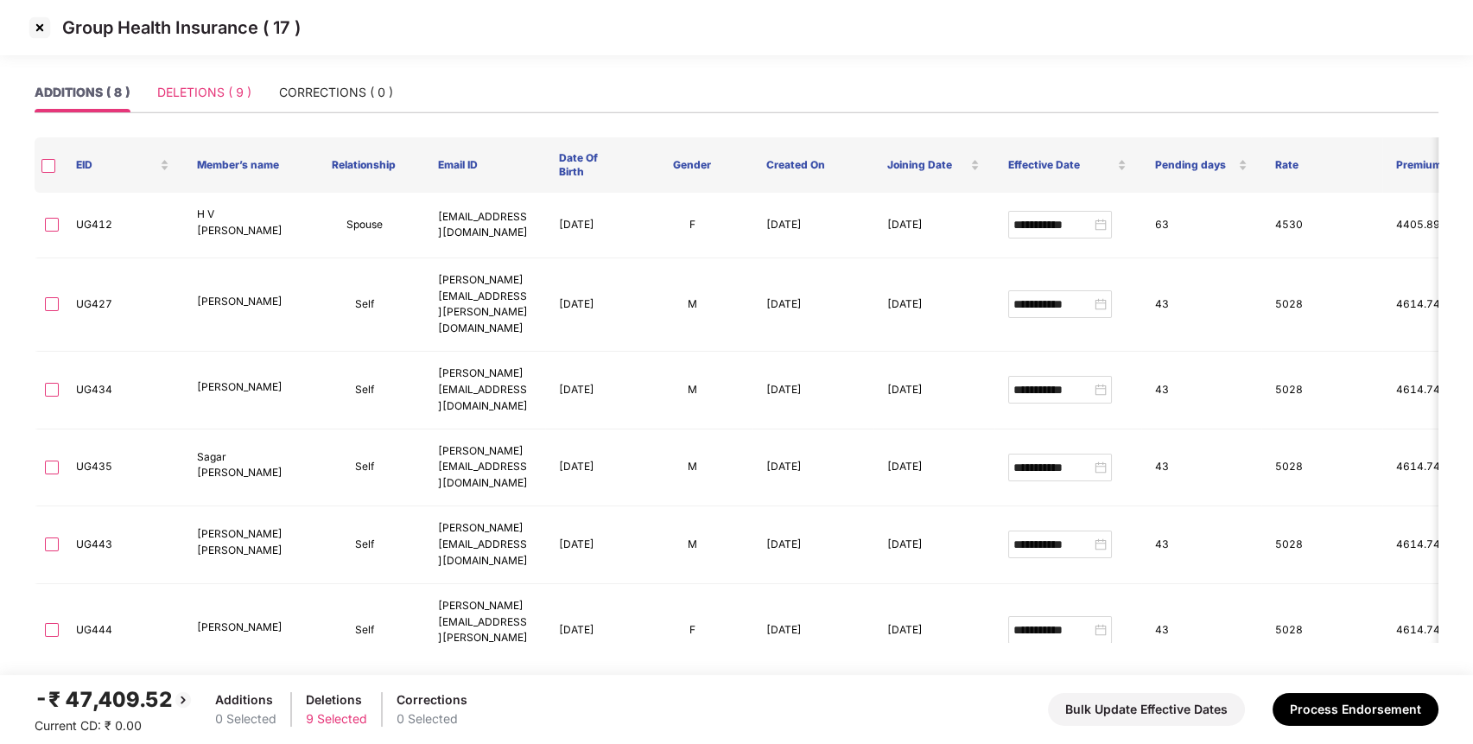
click at [228, 103] on div "DELETIONS ( 9 )" at bounding box center [204, 93] width 94 height 40
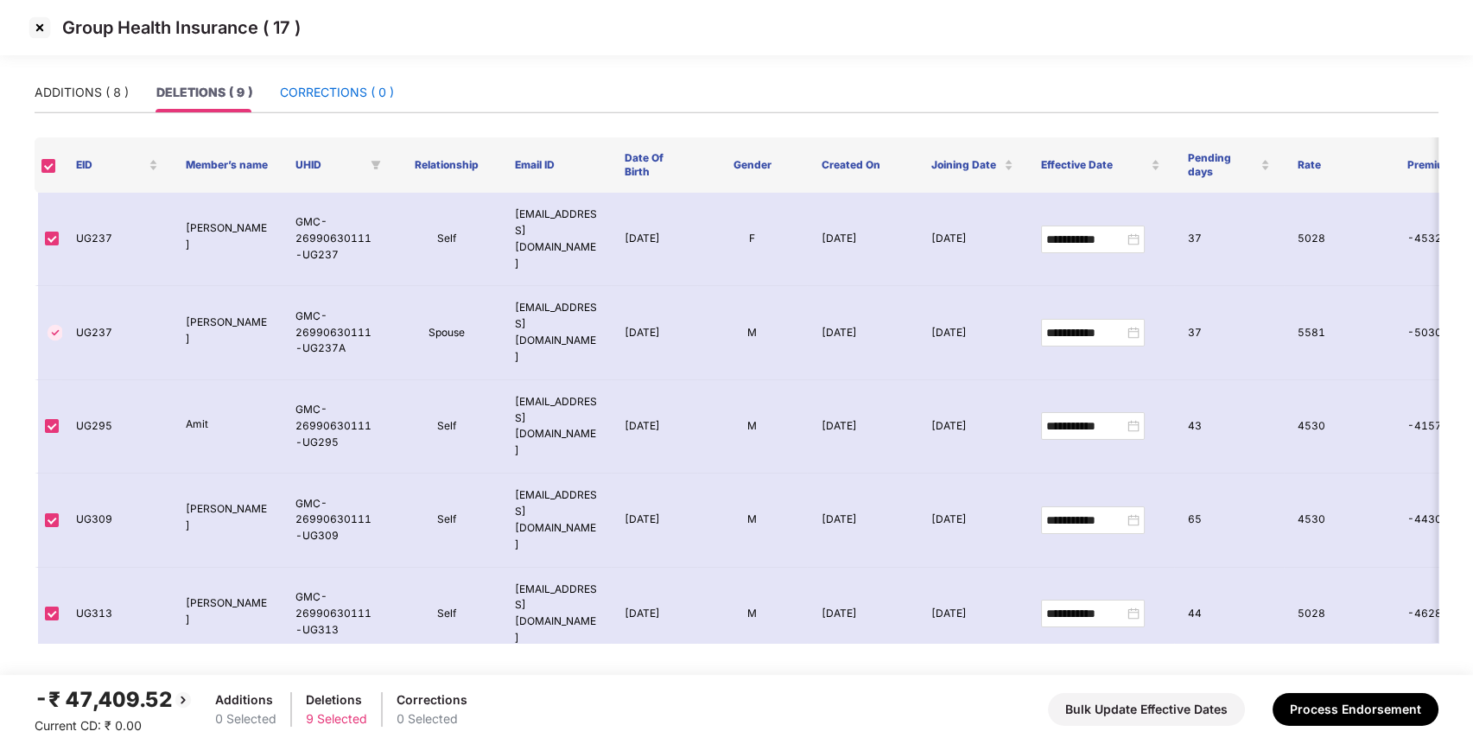
click at [360, 98] on div "CORRECTIONS ( 0 )" at bounding box center [337, 92] width 114 height 19
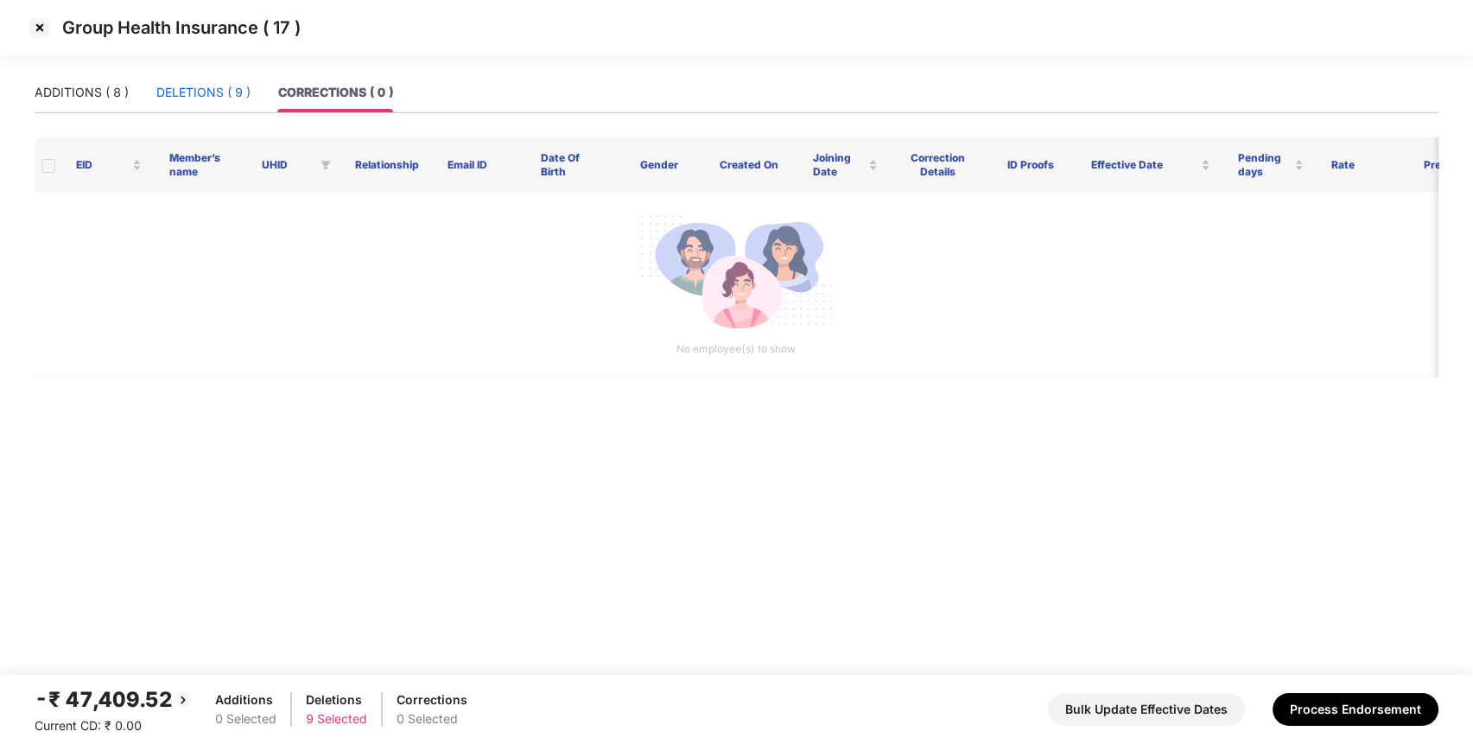
click at [231, 92] on div "DELETIONS ( 9 )" at bounding box center [203, 92] width 94 height 19
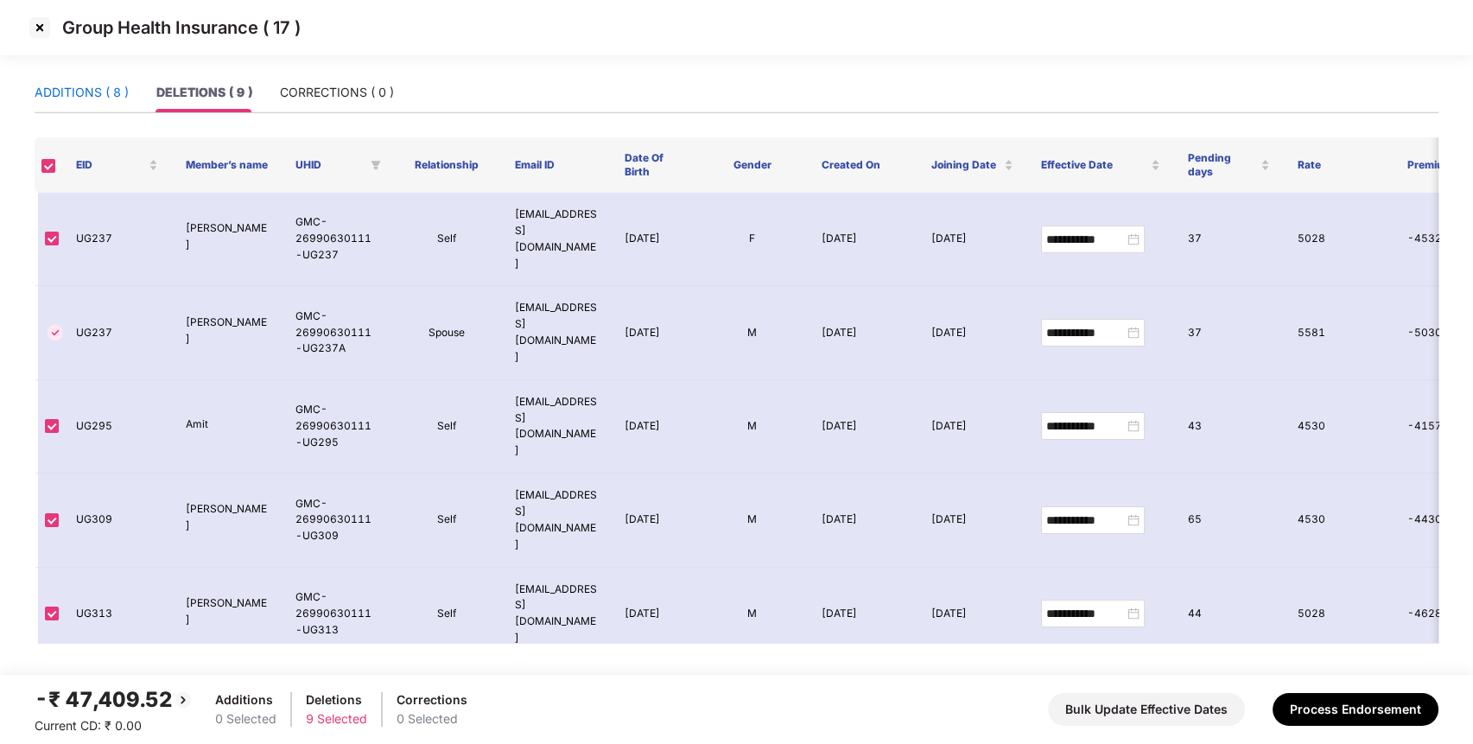
click at [108, 97] on div "ADDITIONS ( 8 )" at bounding box center [82, 92] width 94 height 19
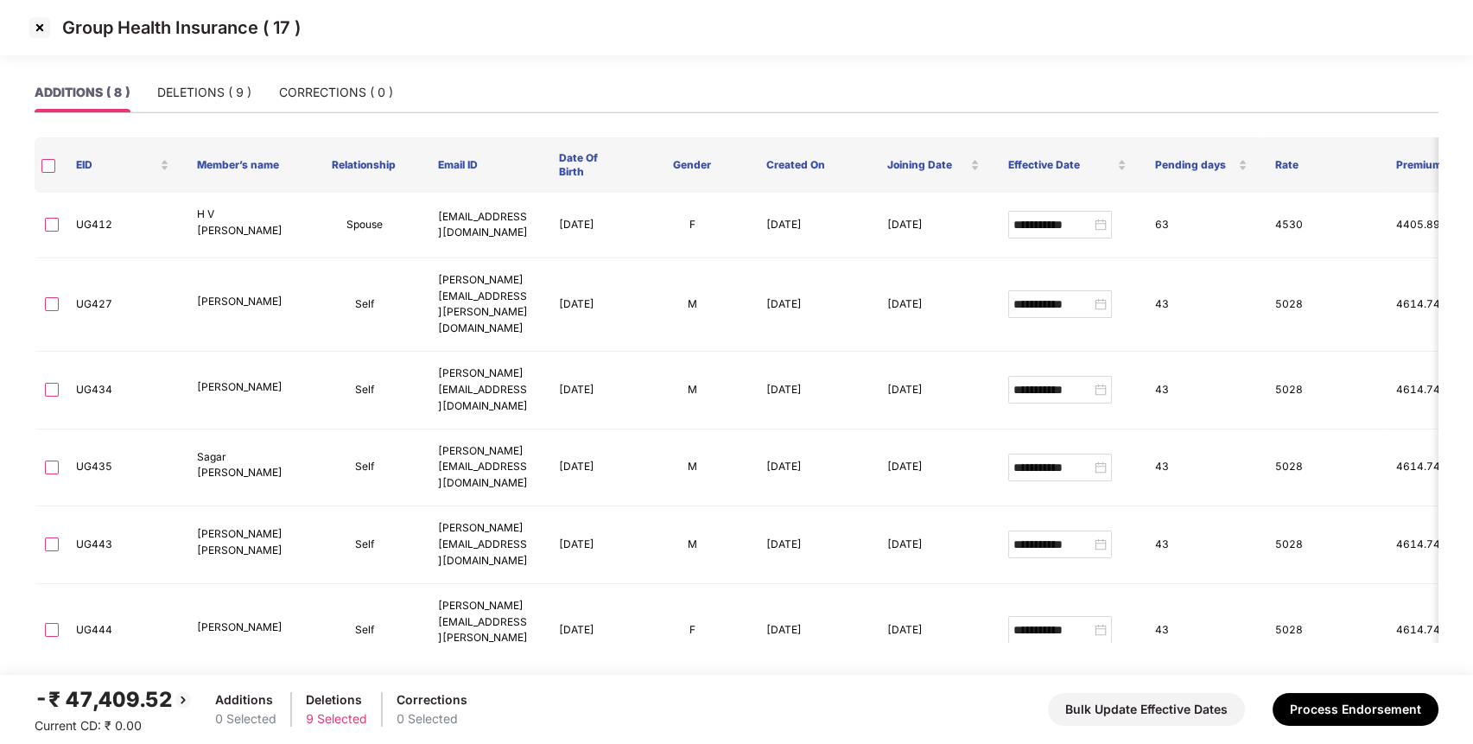
click at [39, 23] on img at bounding box center [40, 28] width 28 height 28
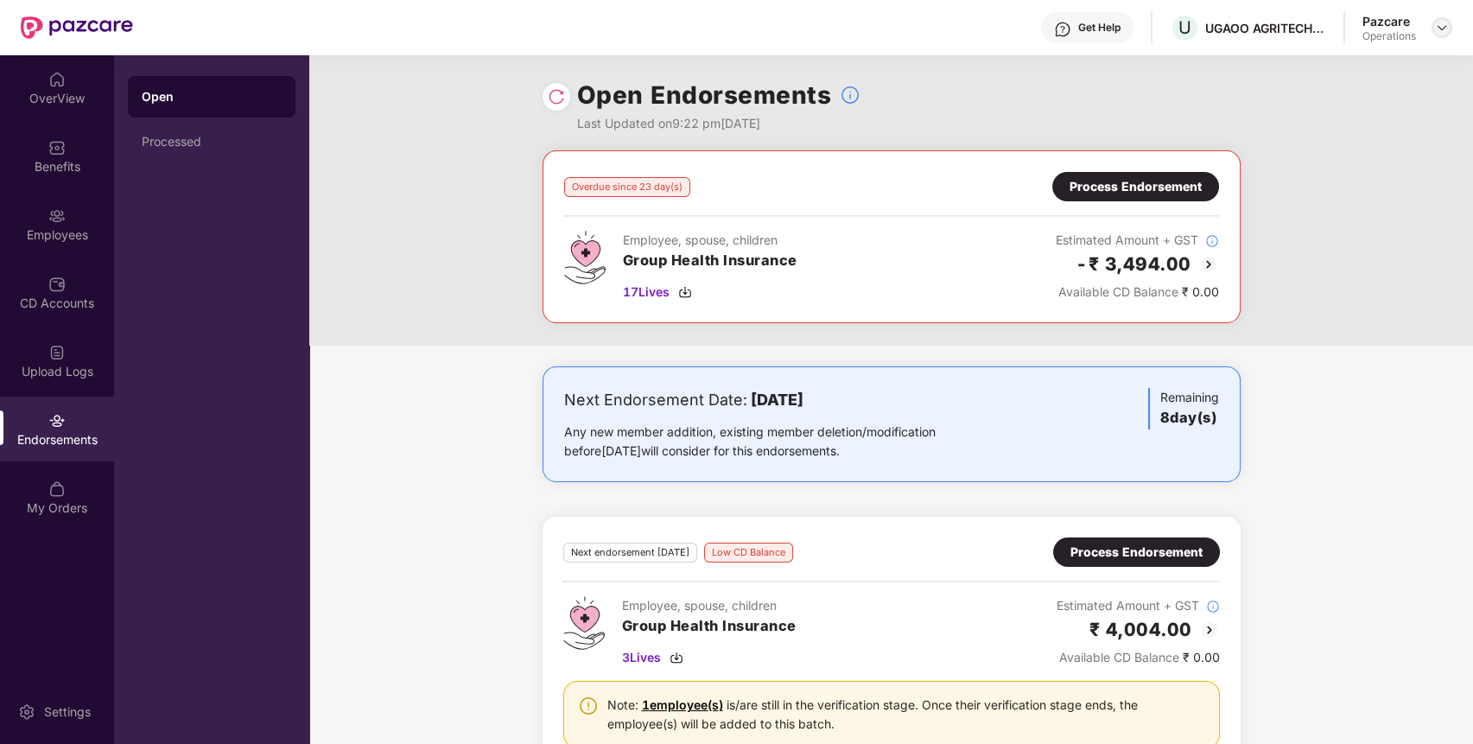
click at [1441, 29] on img at bounding box center [1442, 28] width 14 height 14
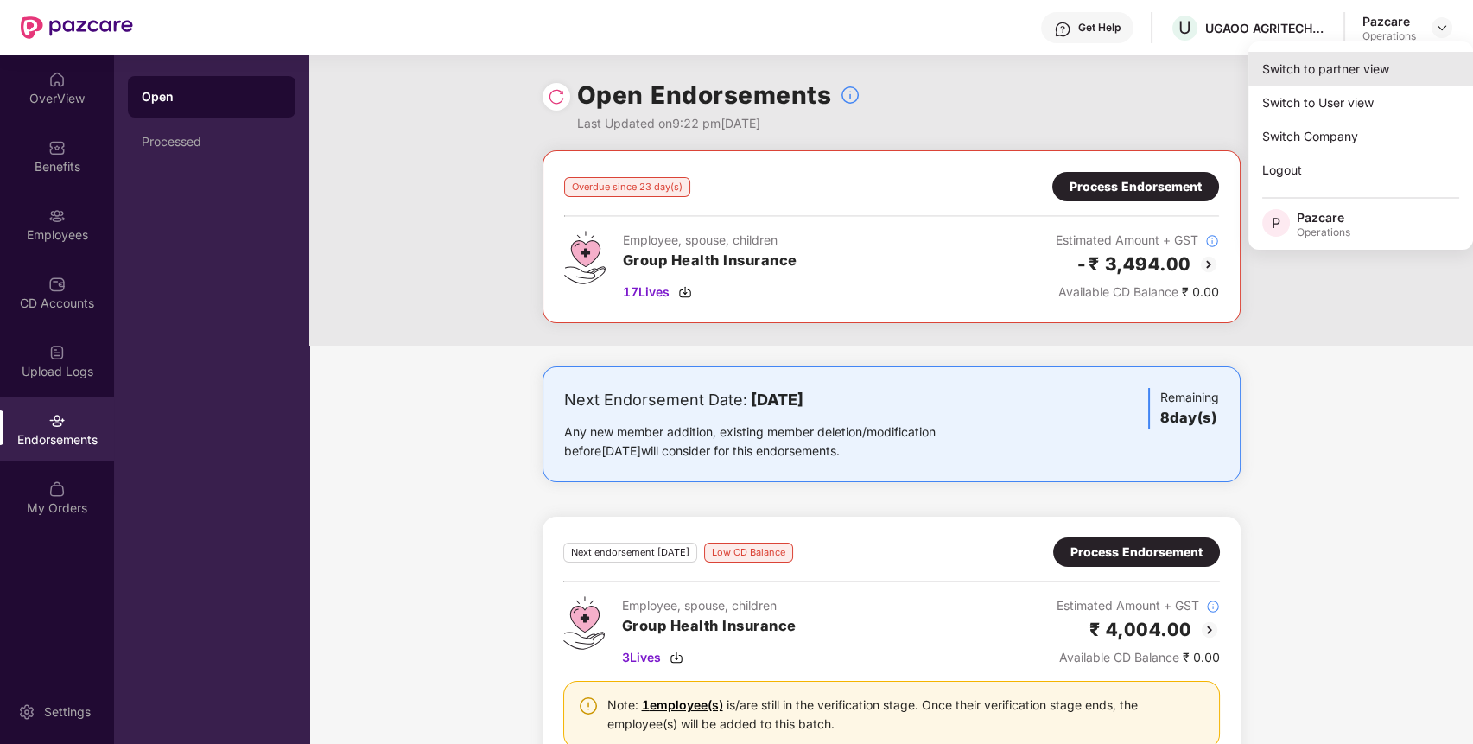
click at [1369, 67] on div "Switch to partner view" at bounding box center [1361, 69] width 225 height 34
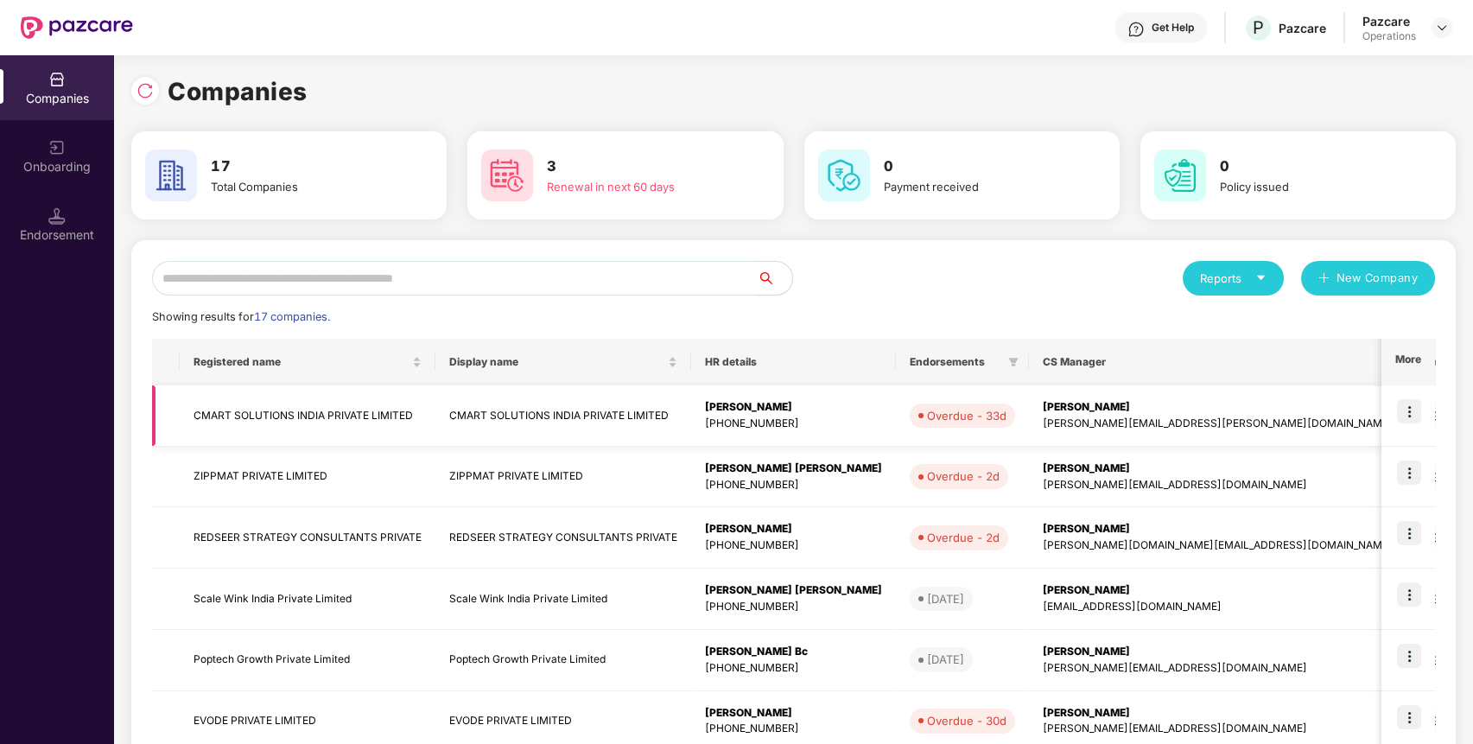
scroll to position [347, 0]
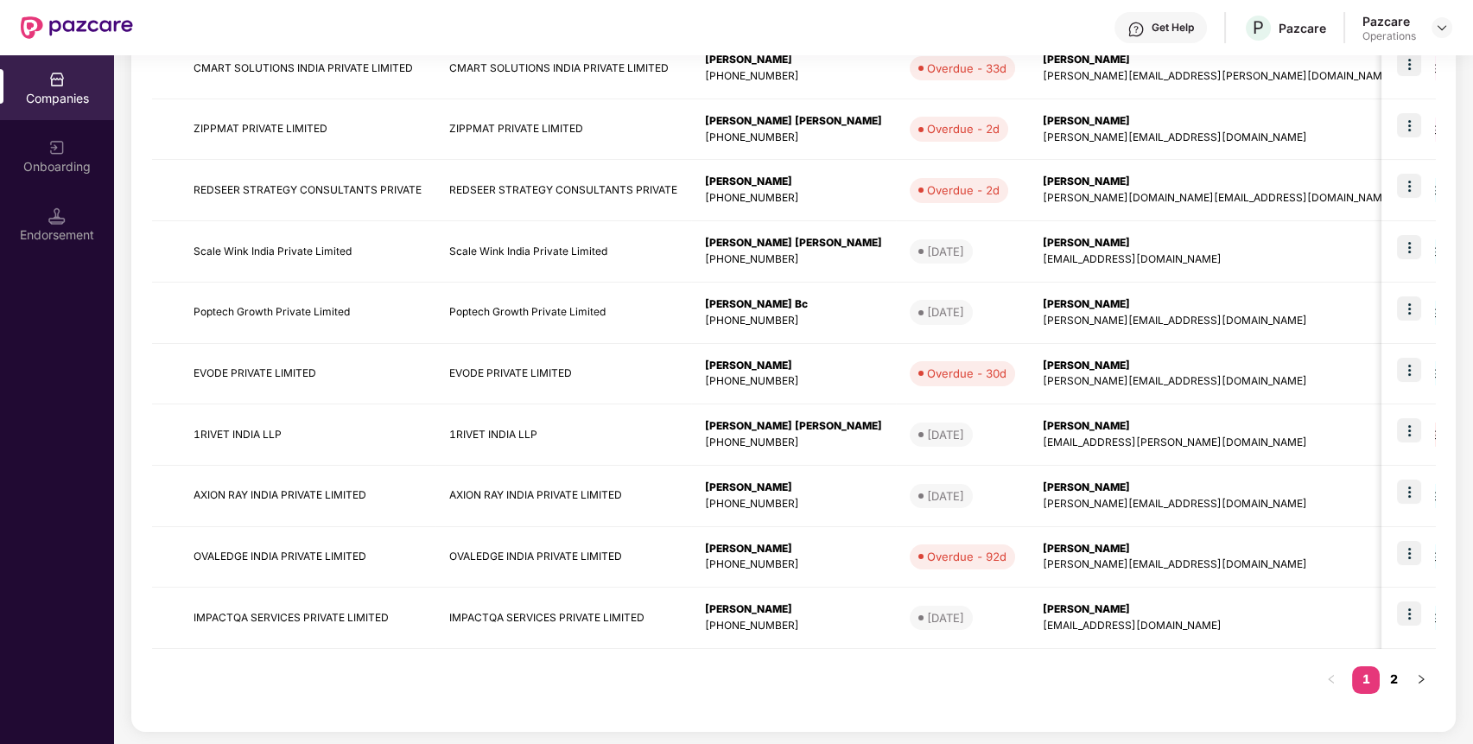
click at [1394, 669] on link "2" at bounding box center [1394, 679] width 28 height 26
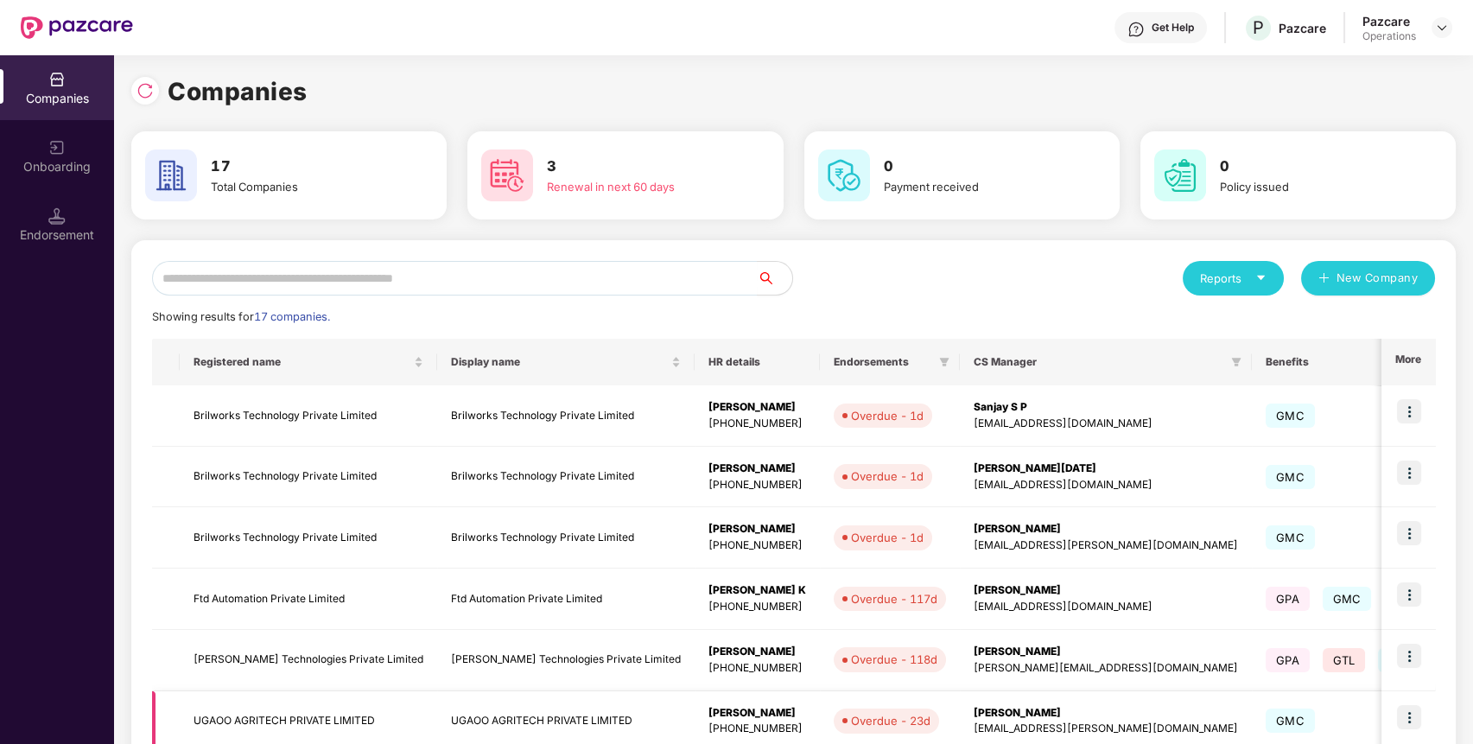
scroll to position [165, 0]
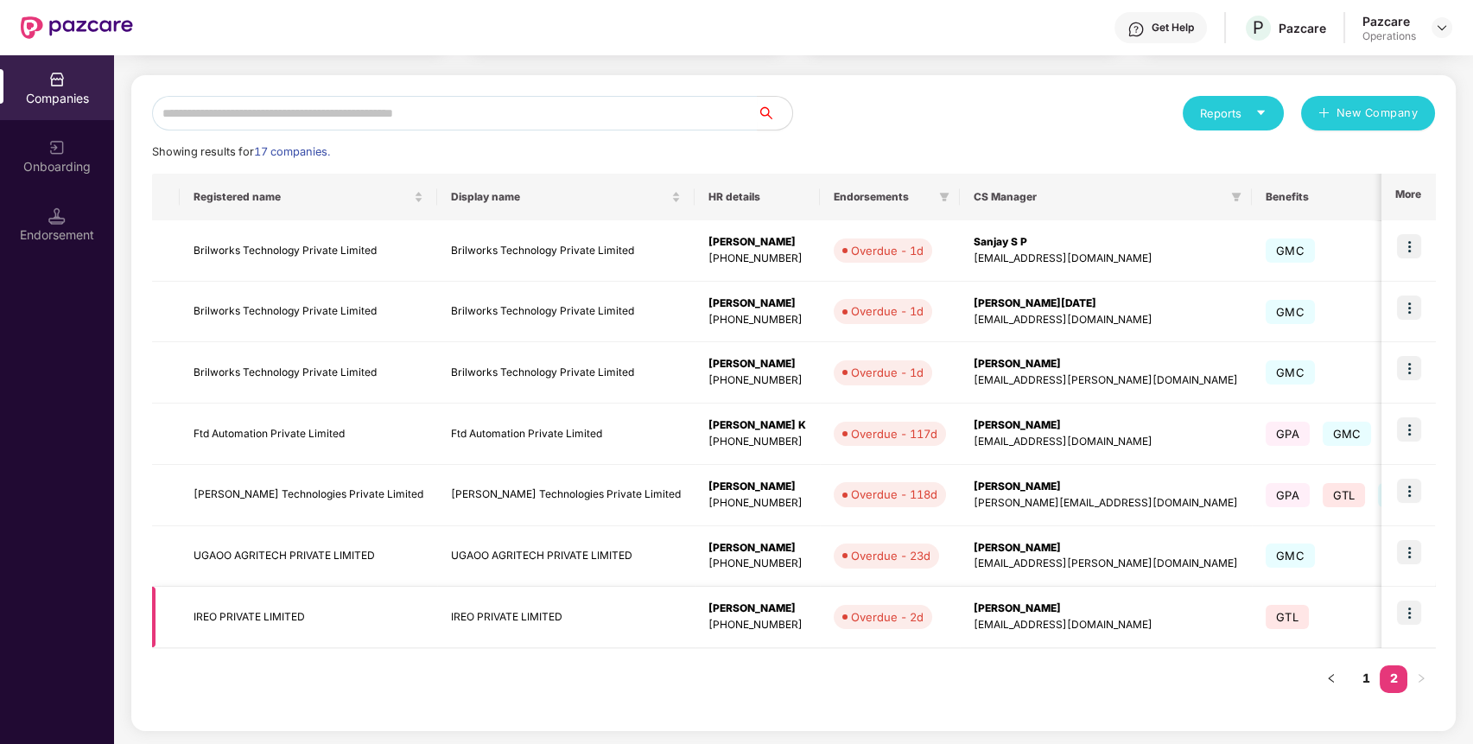
click at [1404, 615] on img at bounding box center [1409, 613] width 24 height 24
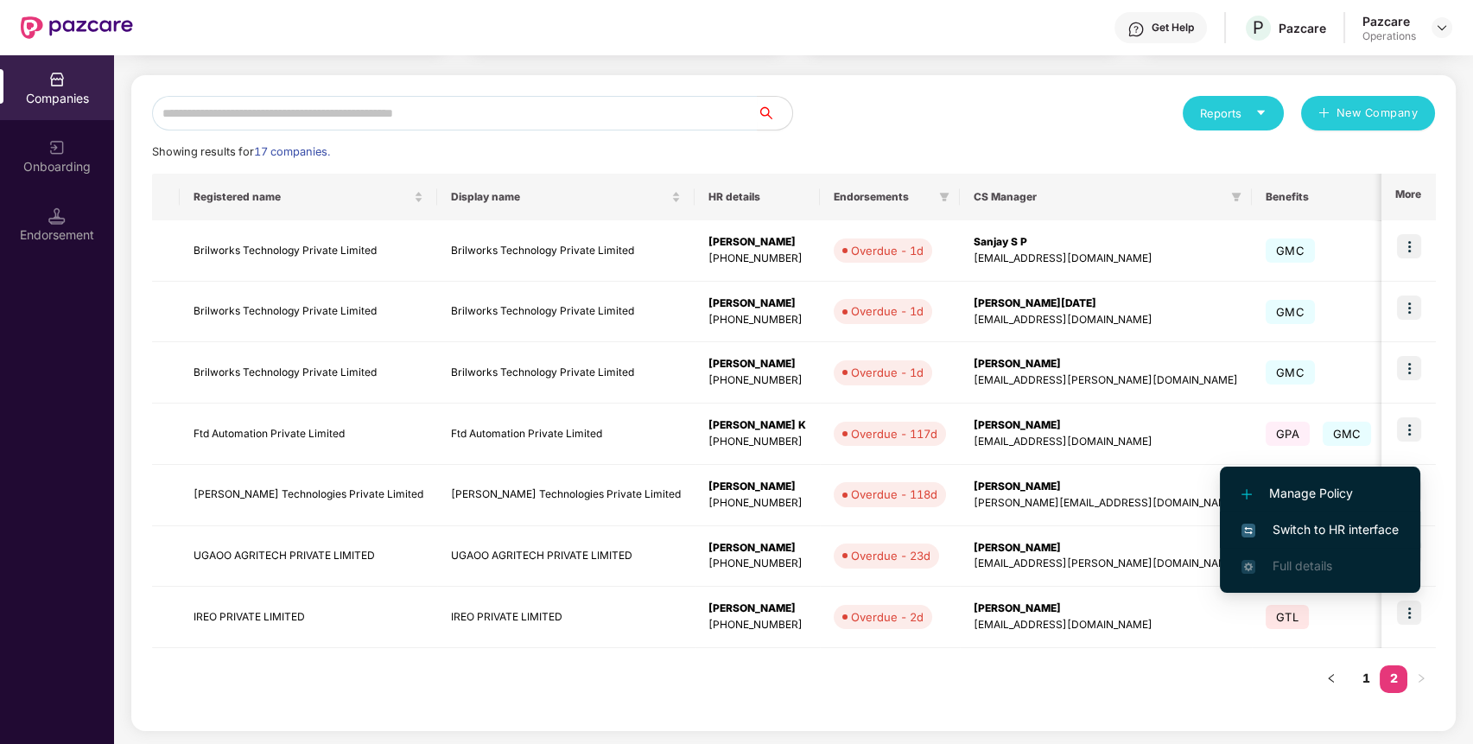
click at [1340, 525] on span "Switch to HR interface" at bounding box center [1320, 529] width 157 height 19
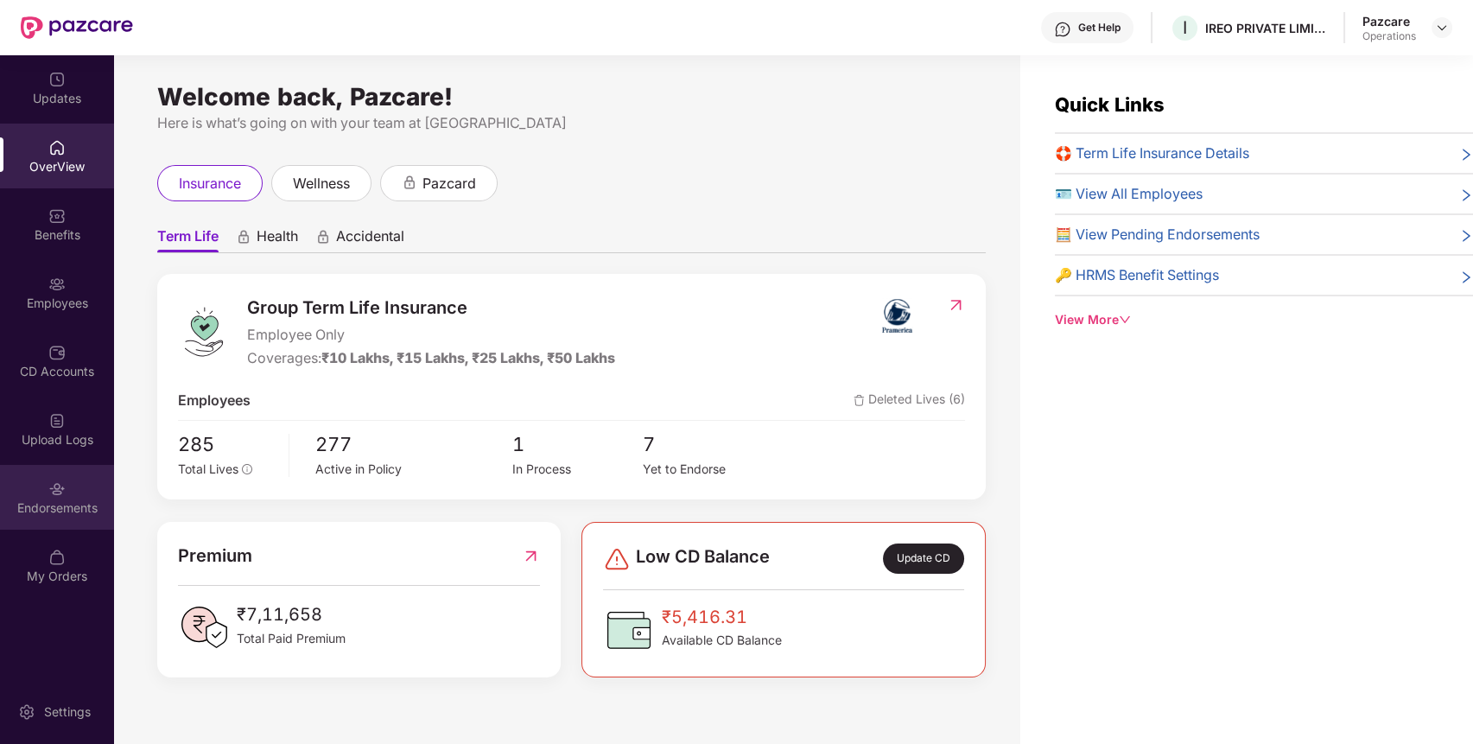
click at [54, 498] on div "Endorsements" at bounding box center [57, 497] width 114 height 65
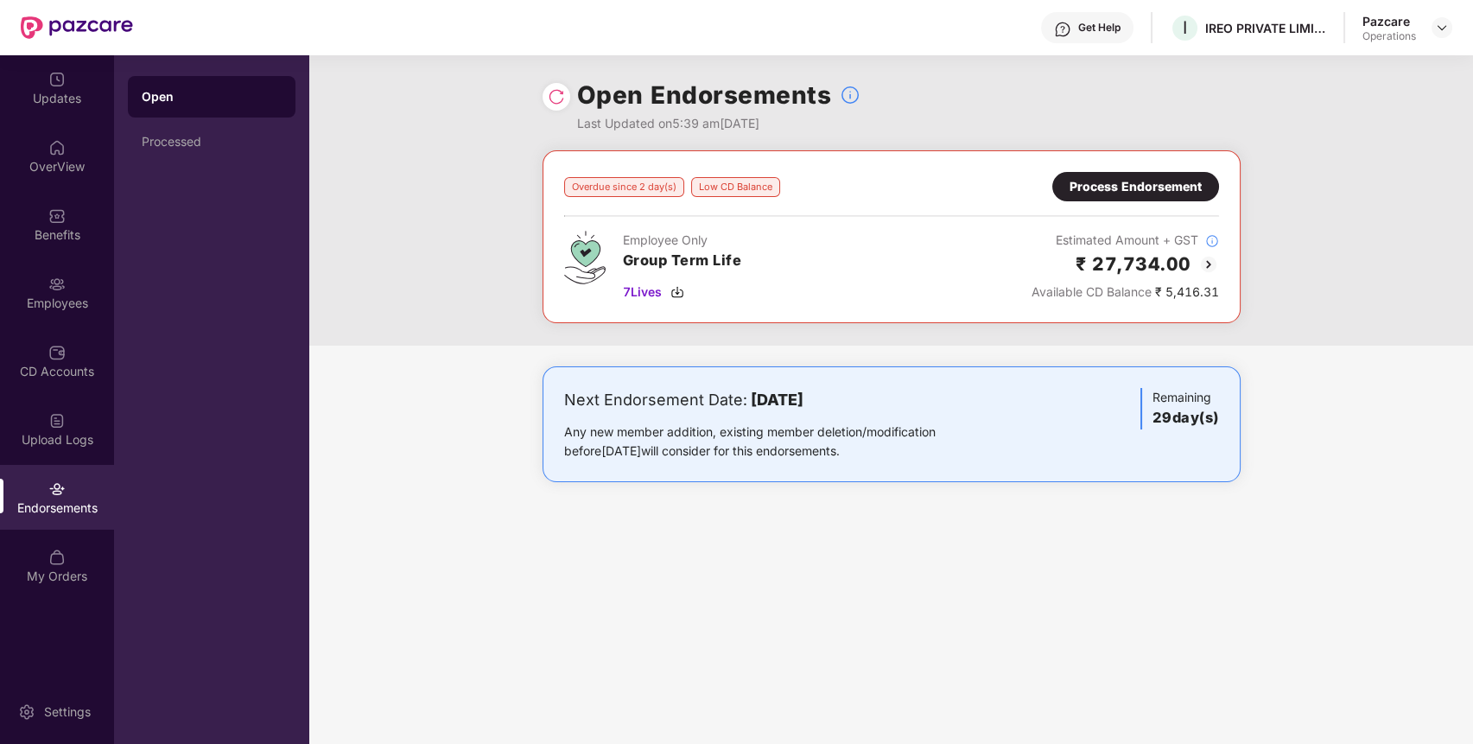
click at [1154, 185] on div "Process Endorsement" at bounding box center [1136, 186] width 132 height 19
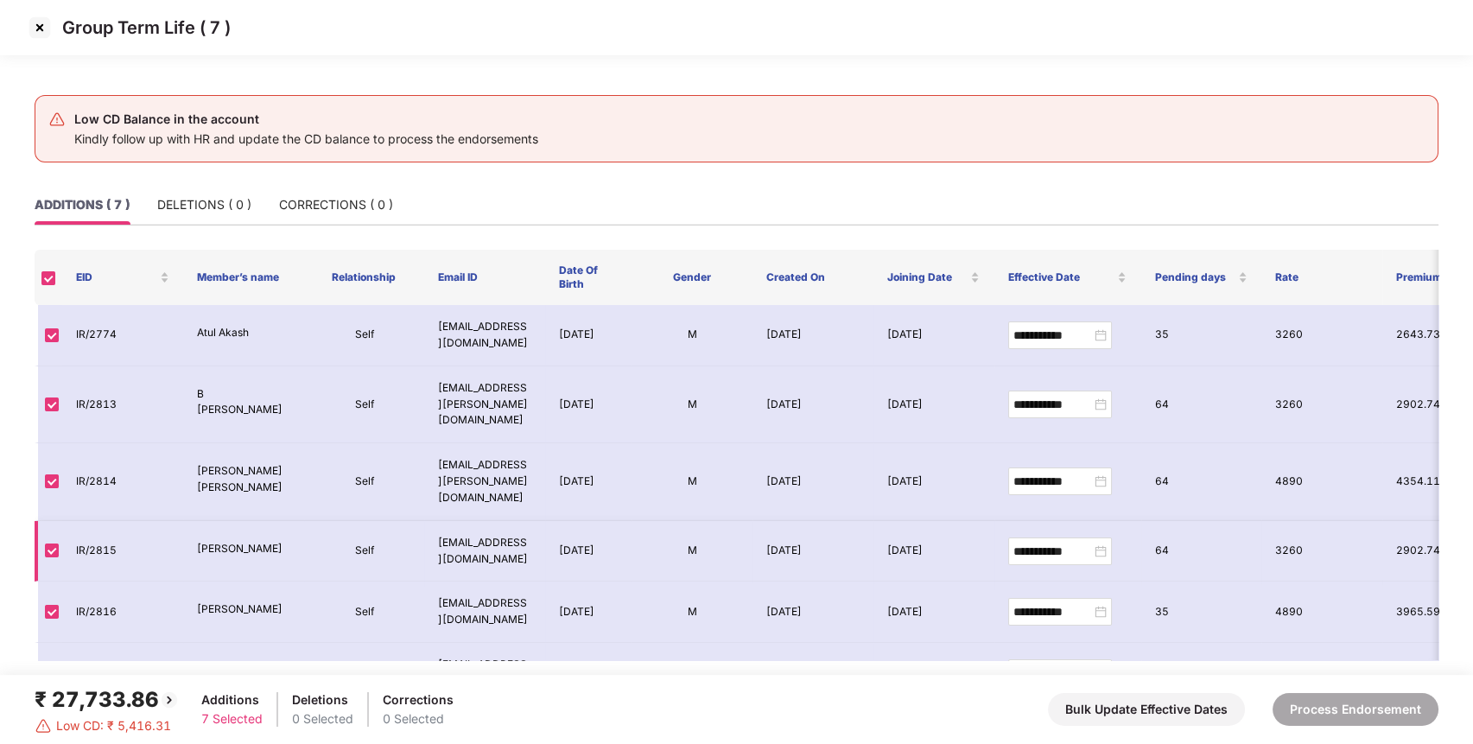
scroll to position [75, 0]
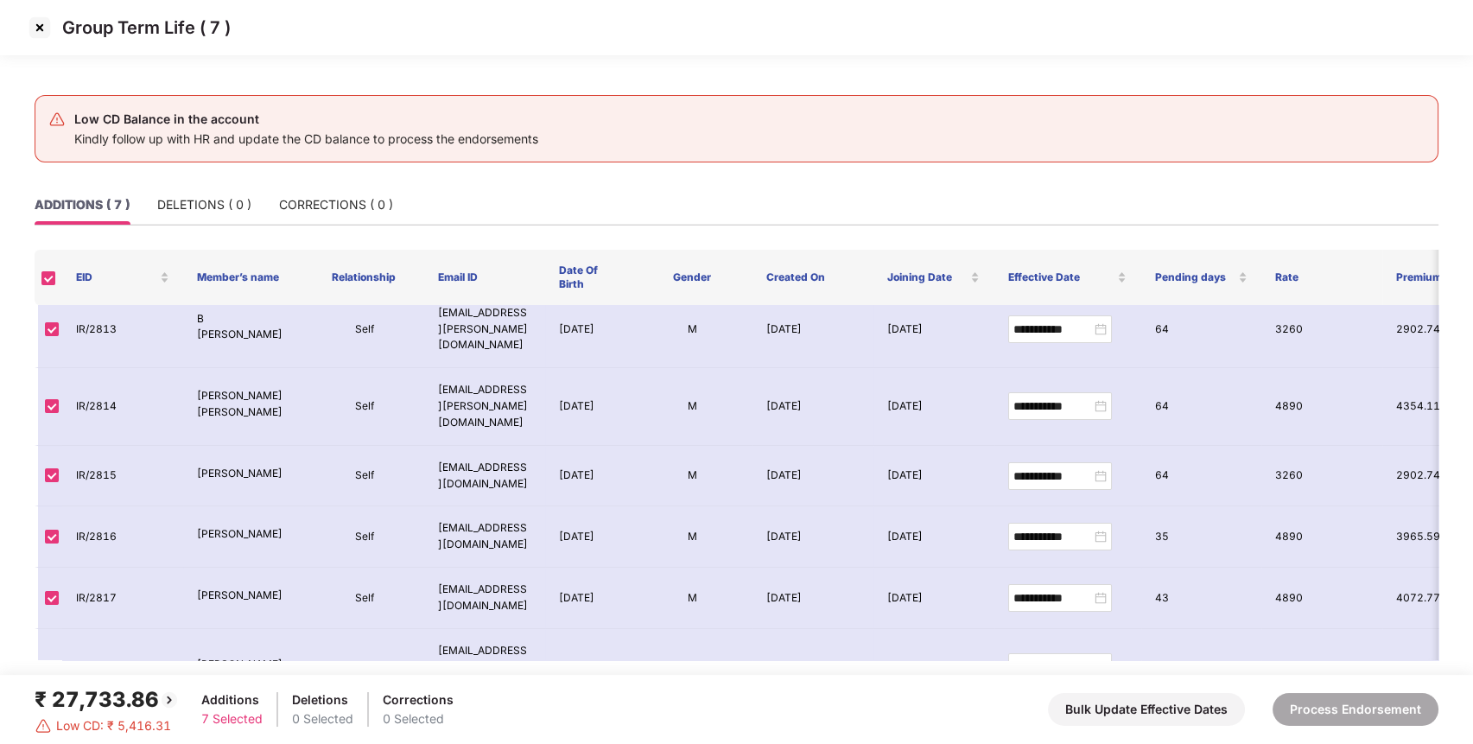
click at [35, 26] on img at bounding box center [40, 28] width 28 height 28
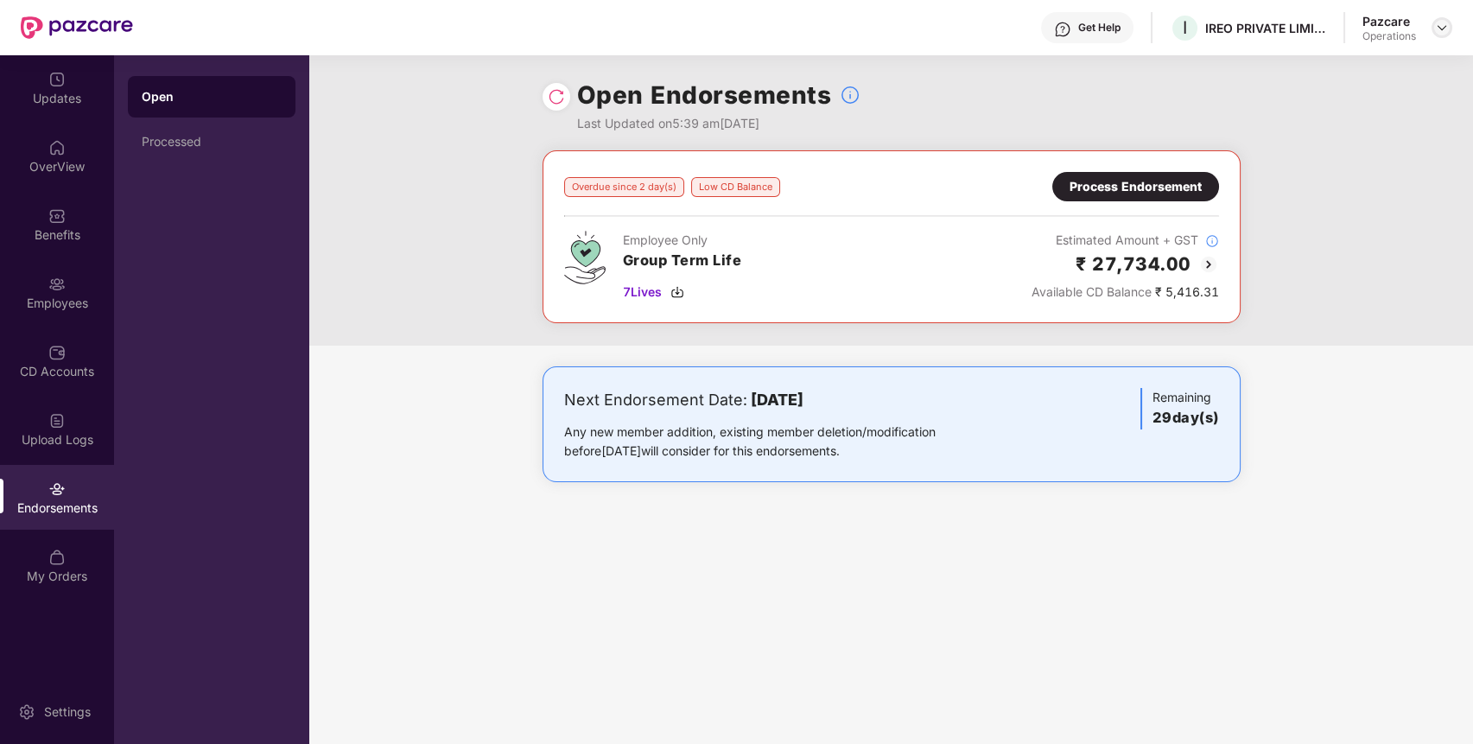
click at [1446, 20] on div at bounding box center [1442, 27] width 21 height 21
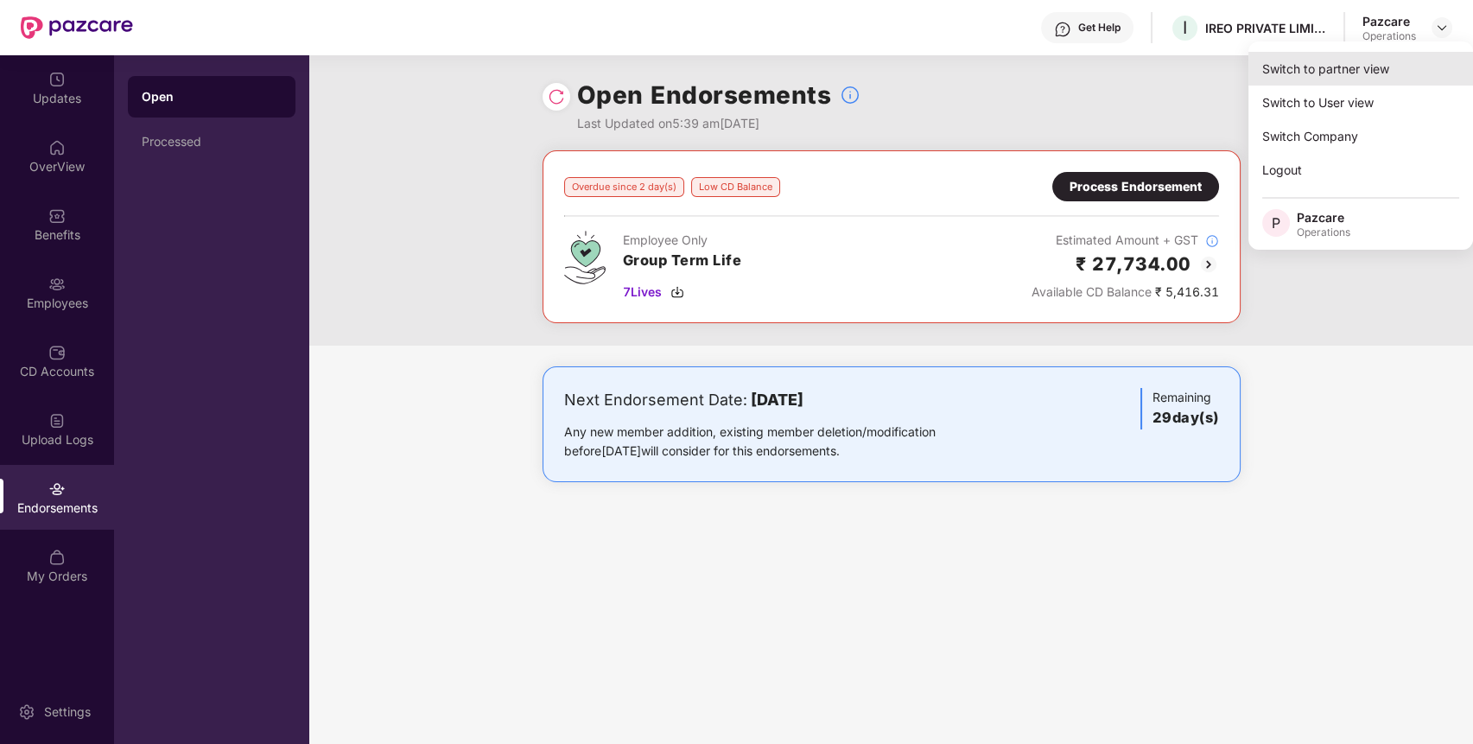
click at [1368, 66] on div "Switch to partner view" at bounding box center [1361, 69] width 225 height 34
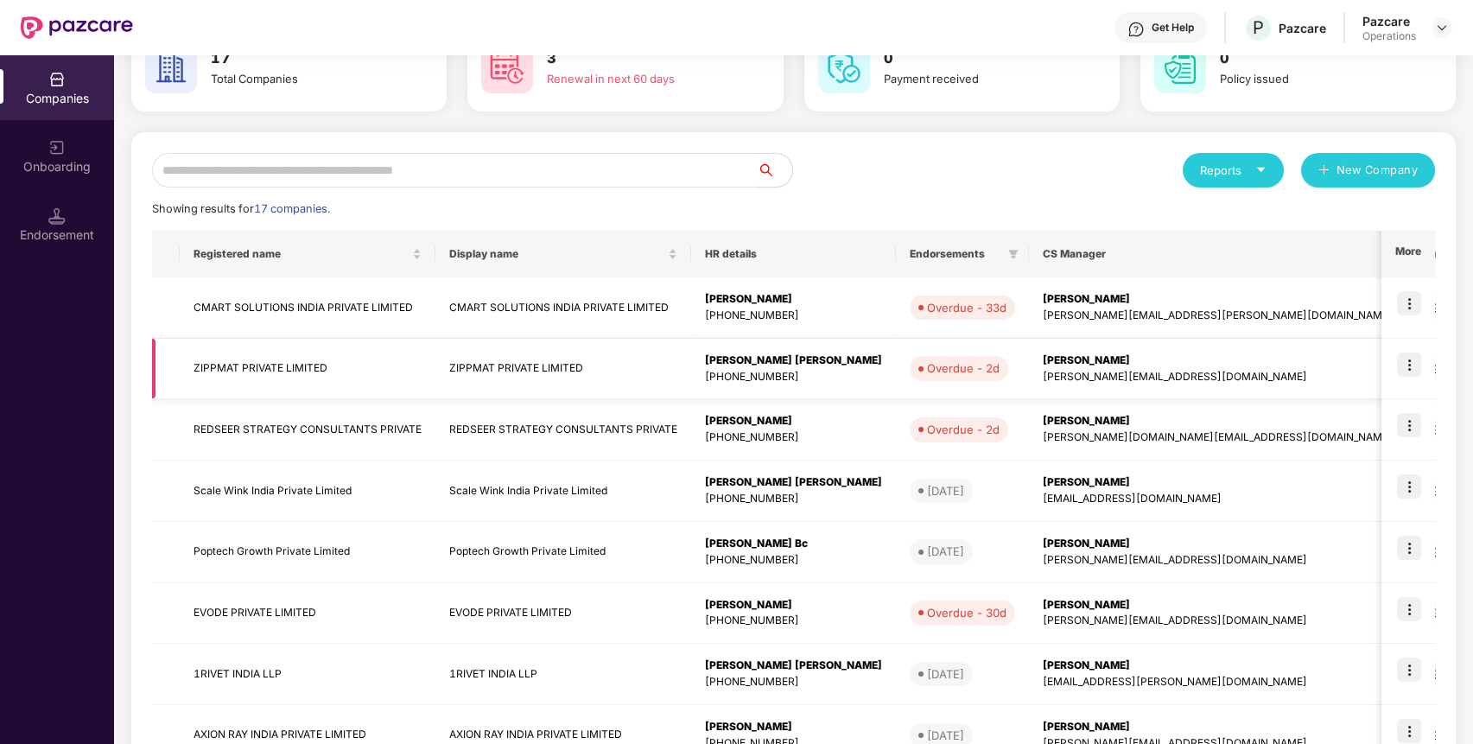
scroll to position [110, 0]
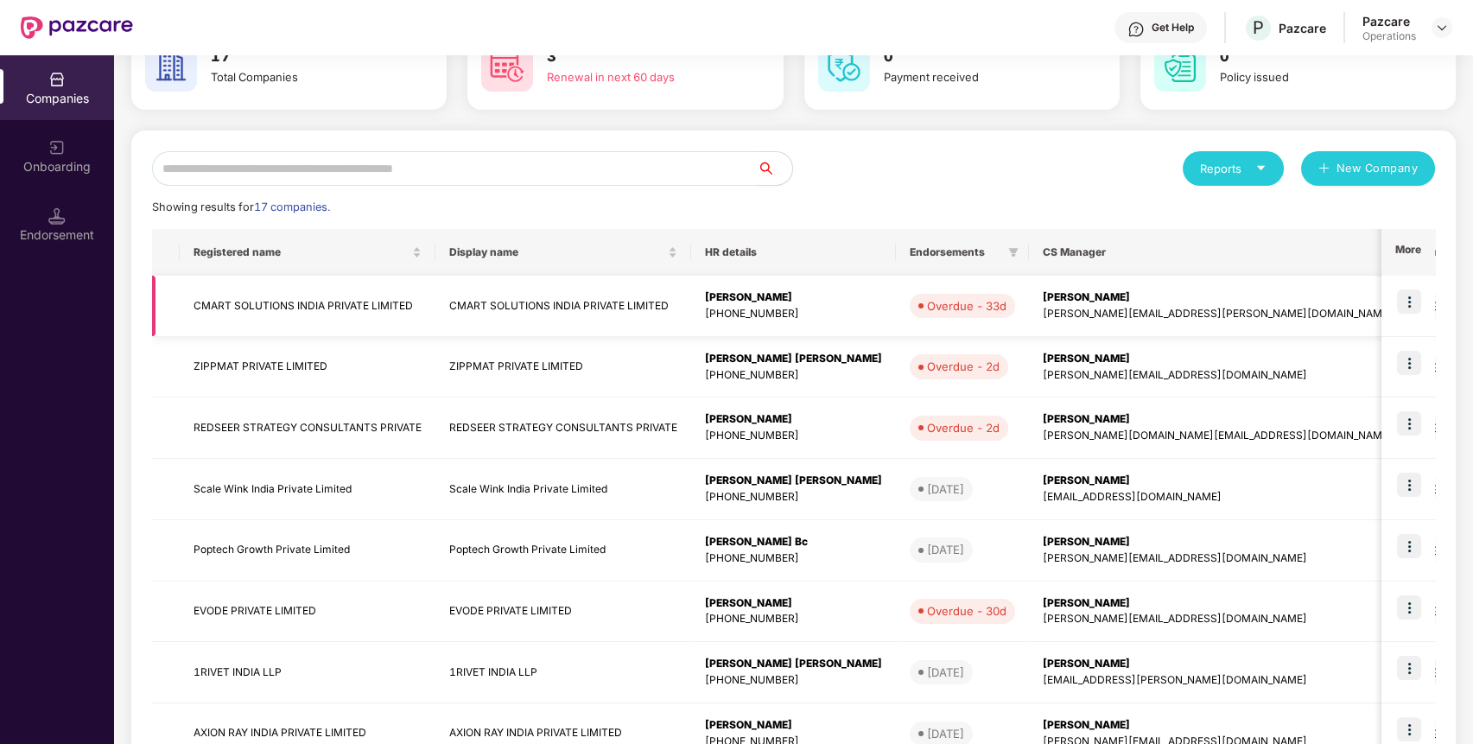
click at [1410, 300] on img at bounding box center [1409, 302] width 24 height 24
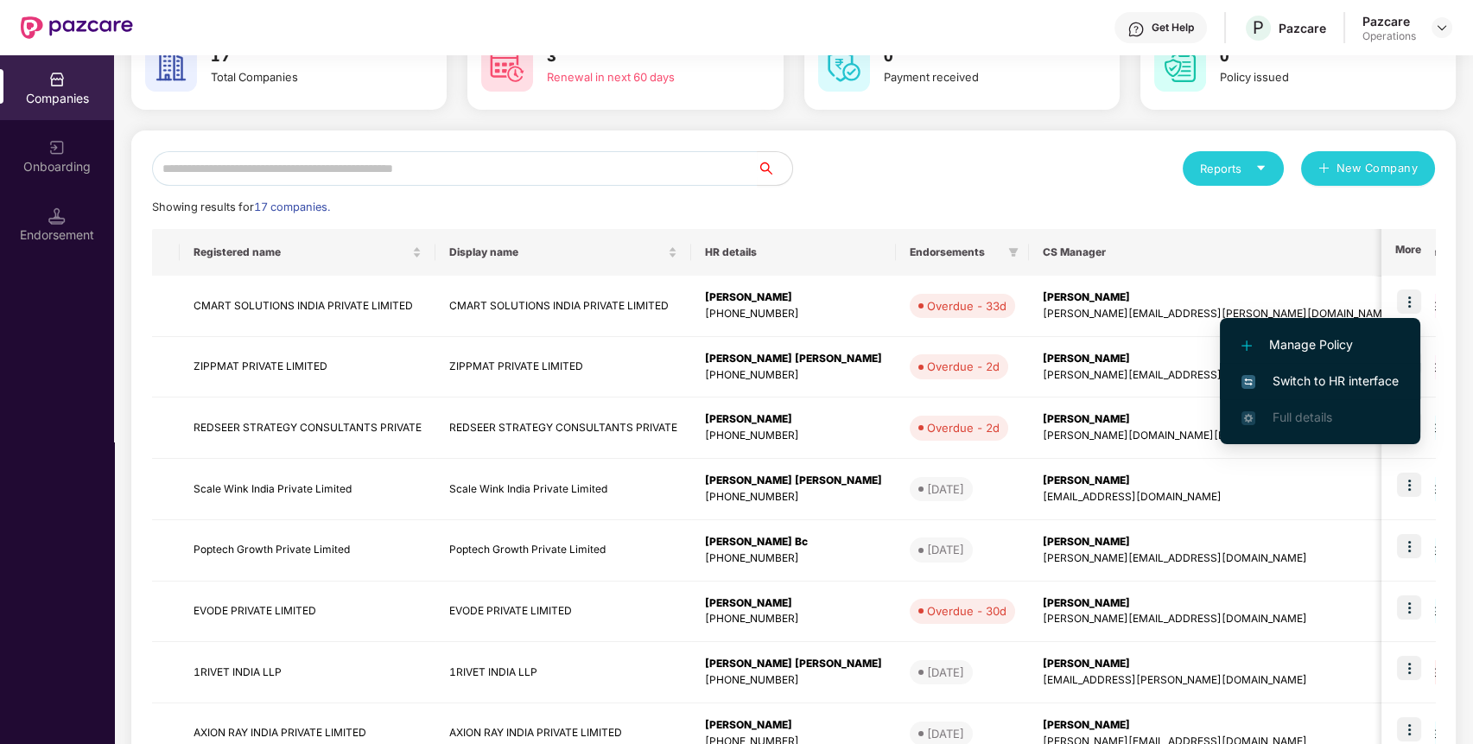
click at [1344, 379] on span "Switch to HR interface" at bounding box center [1320, 381] width 157 height 19
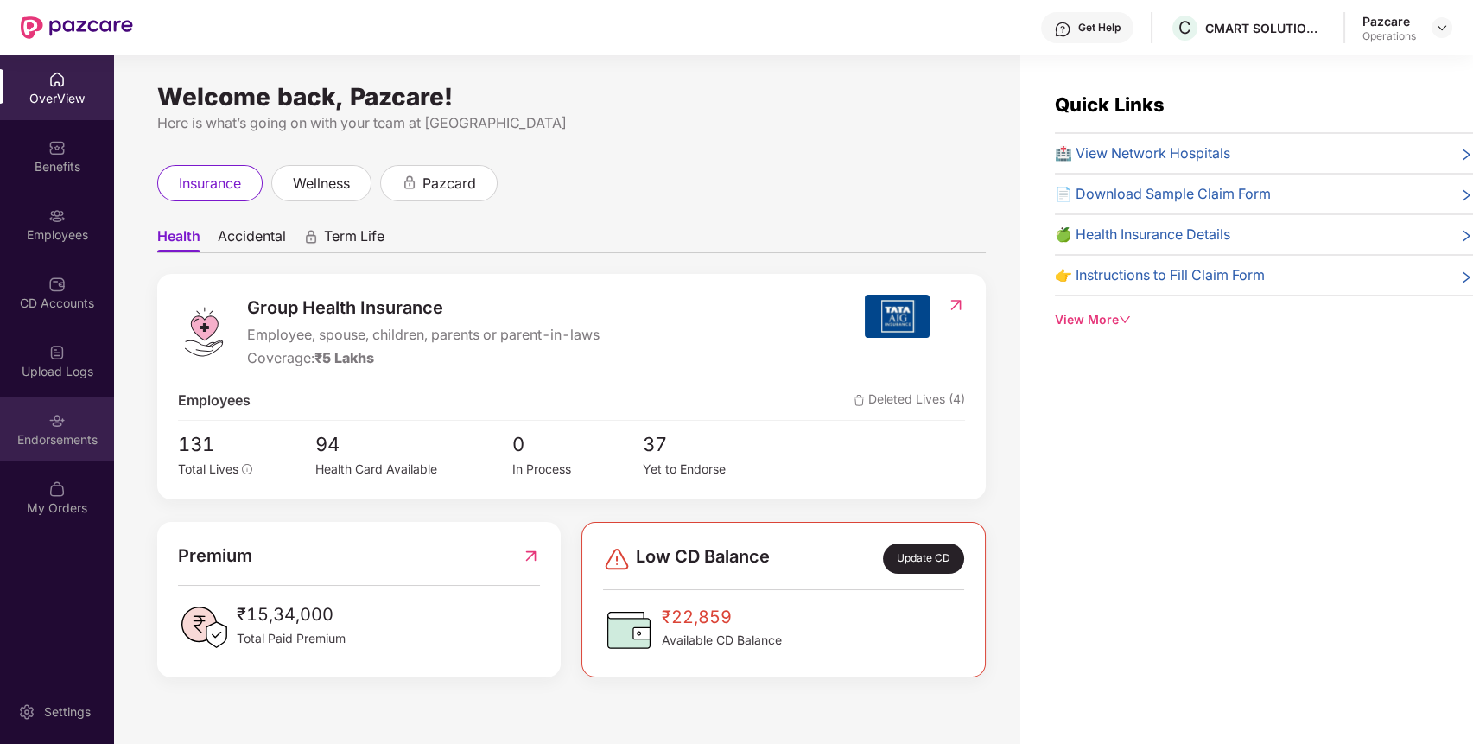
click at [68, 398] on div "Endorsements" at bounding box center [57, 429] width 114 height 65
